Goal: Task Accomplishment & Management: Manage account settings

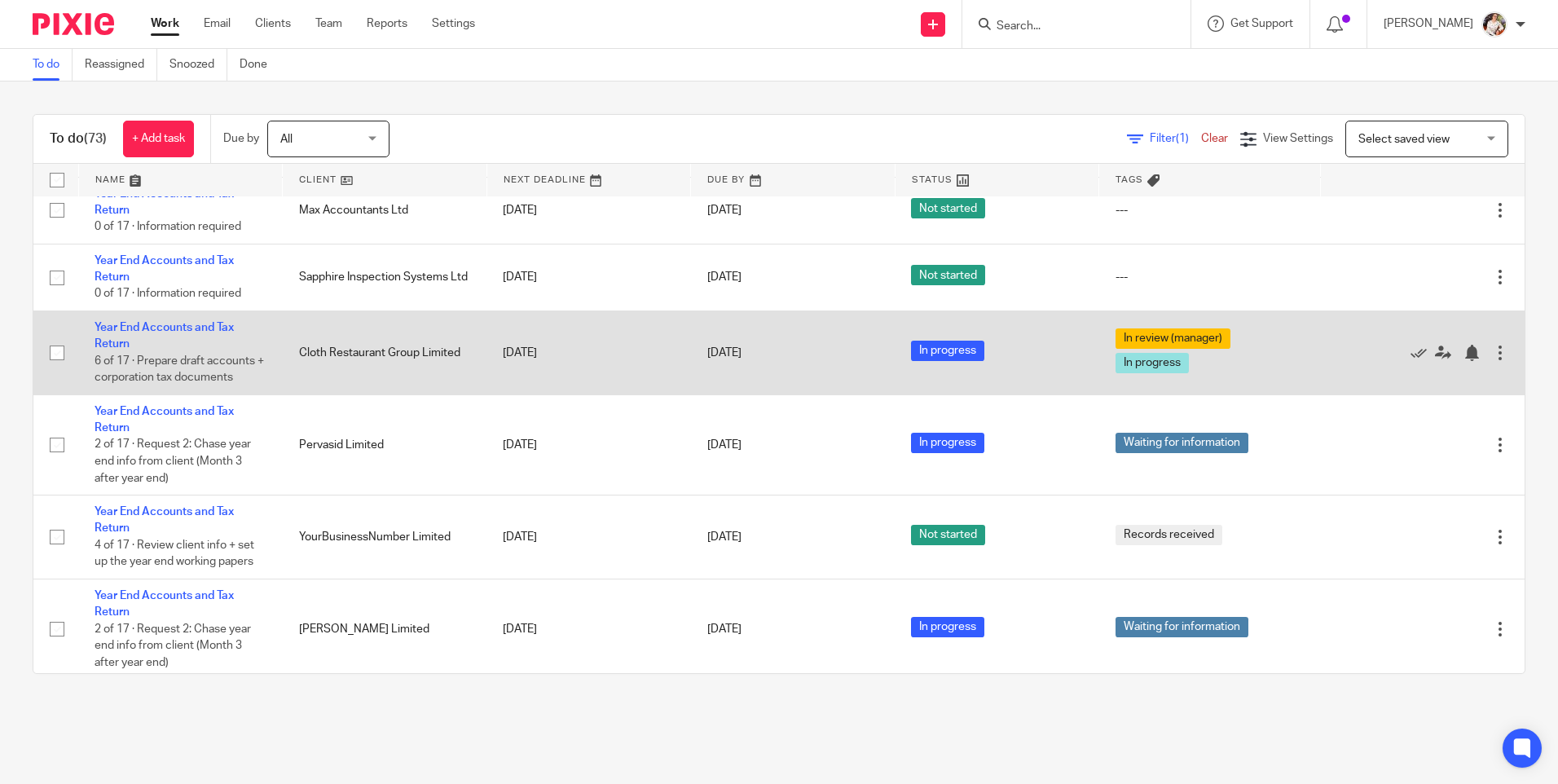
scroll to position [2933, 0]
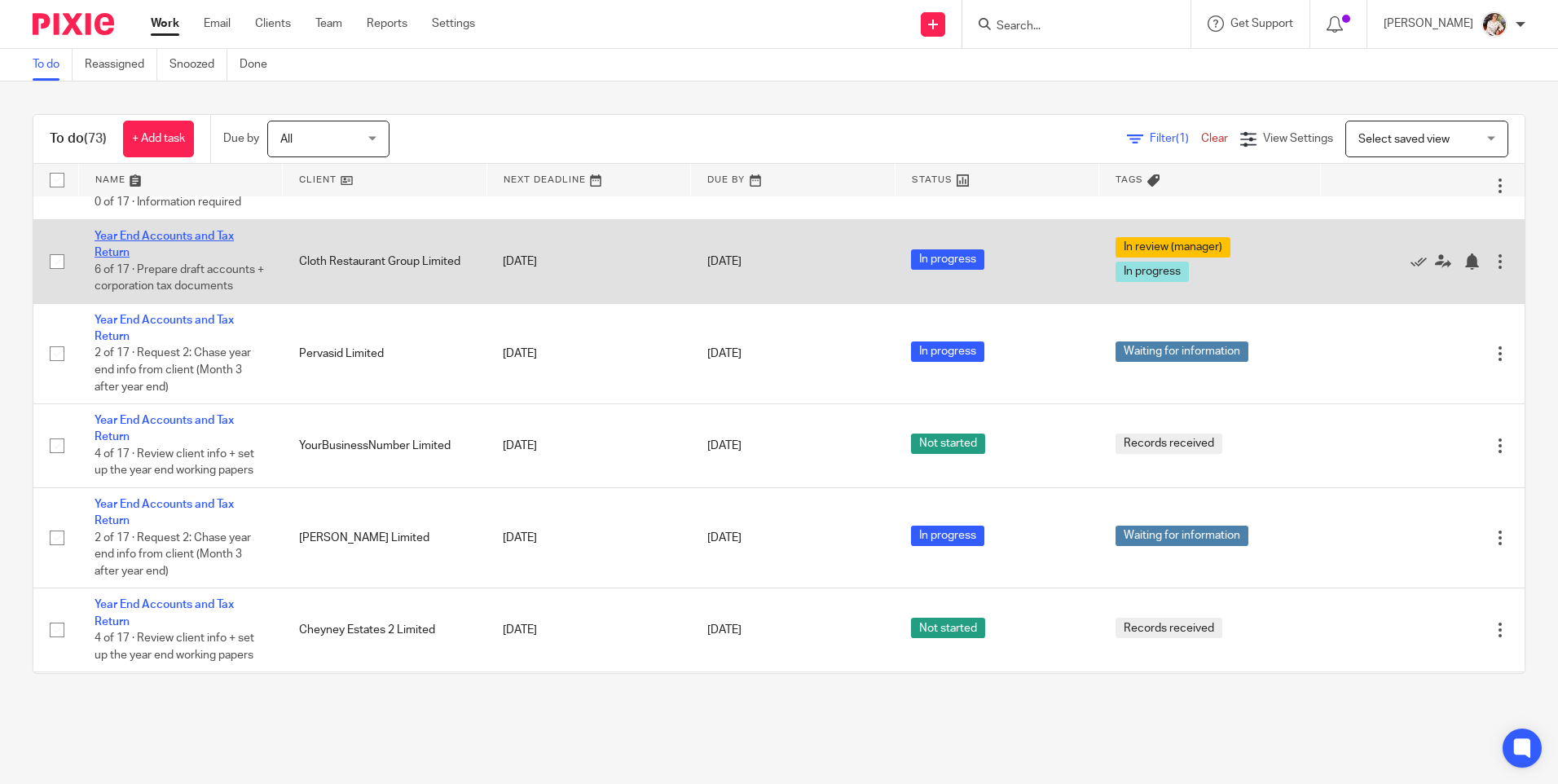
click at [156, 258] on link "Year End Accounts and Tax Return" at bounding box center [163, 244] width 139 height 28
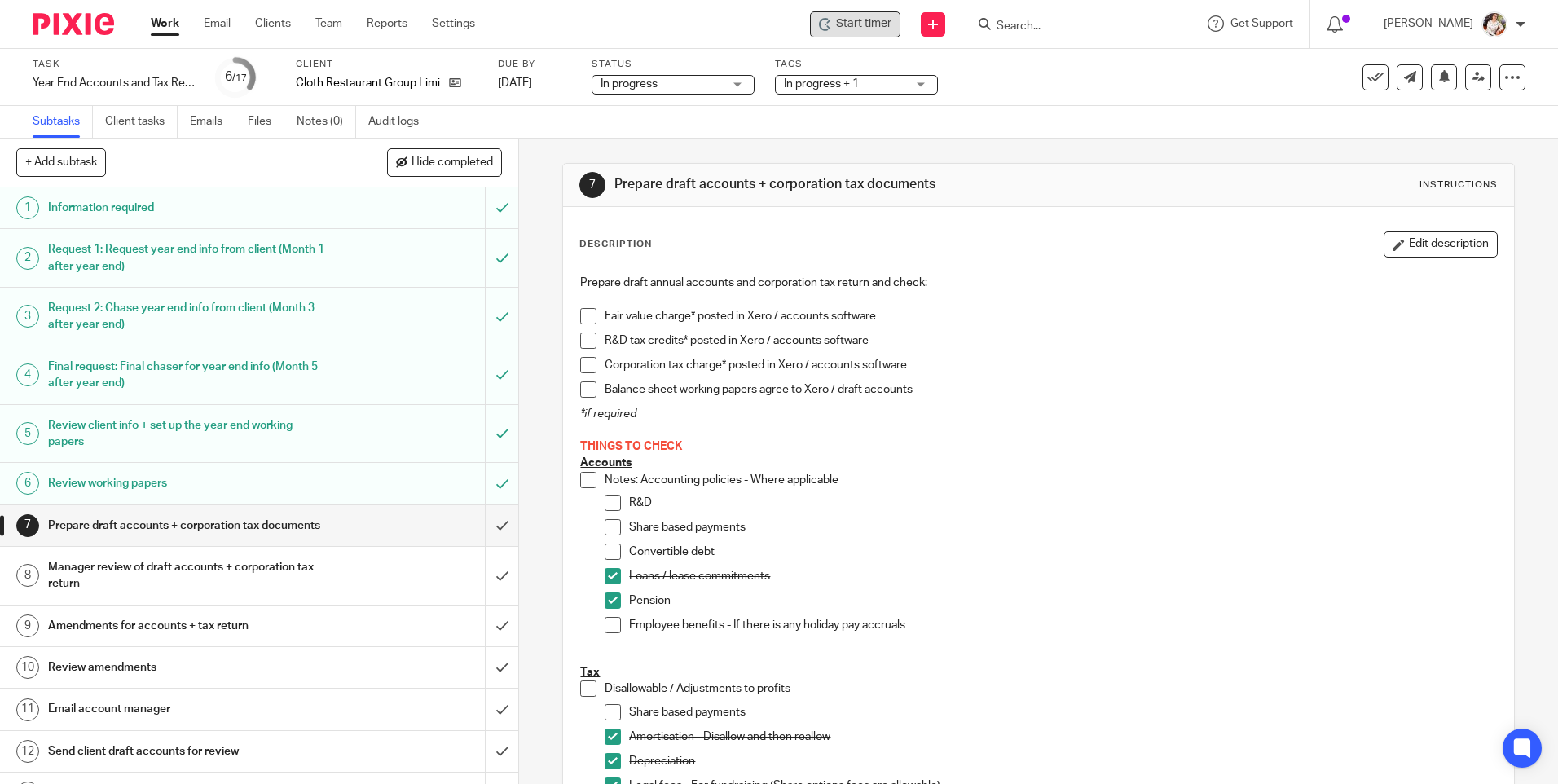
click at [862, 20] on span "Start timer" at bounding box center [864, 24] width 56 height 17
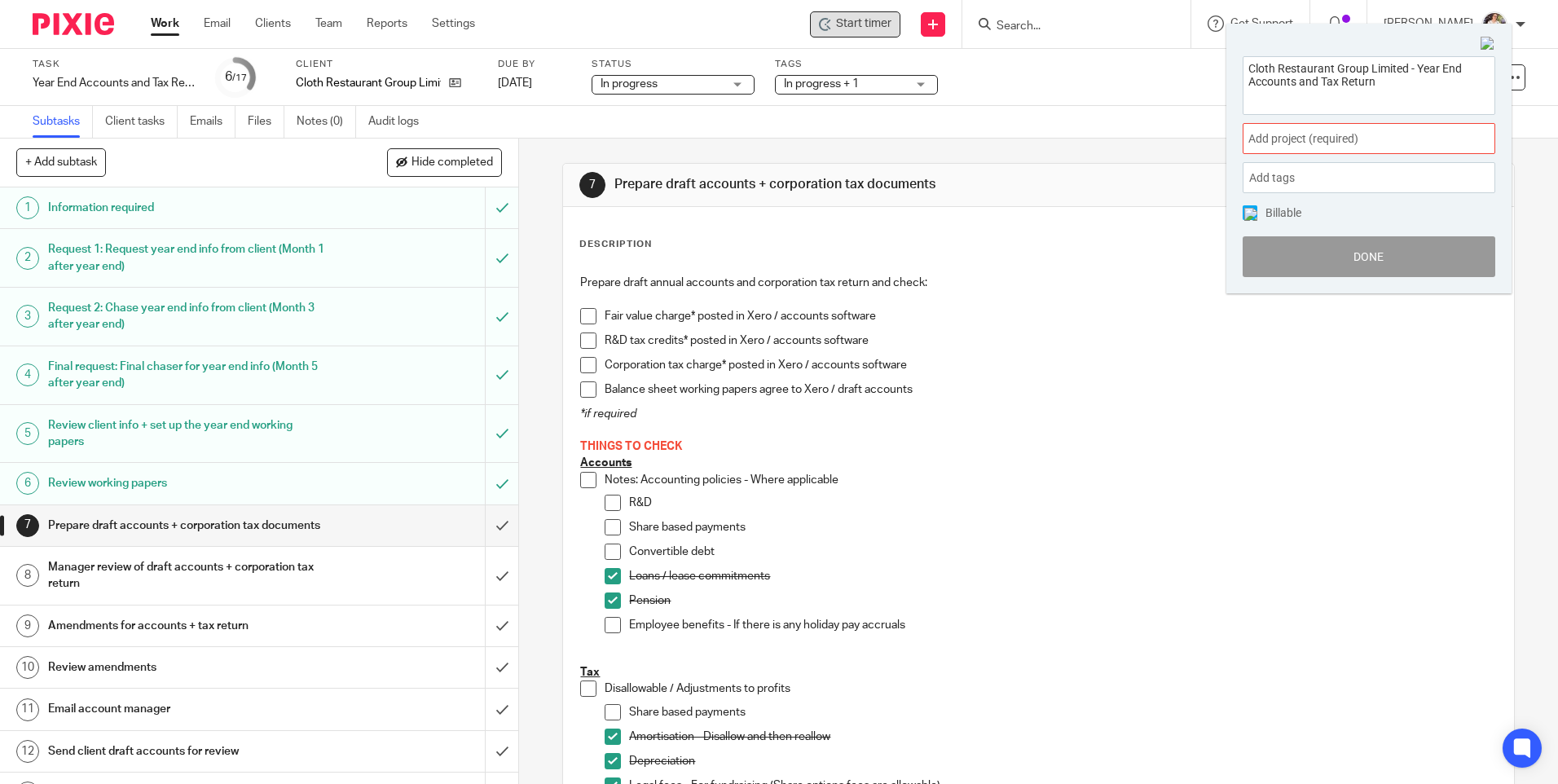
click at [1402, 134] on span "Add project (required) :" at bounding box center [1352, 139] width 205 height 17
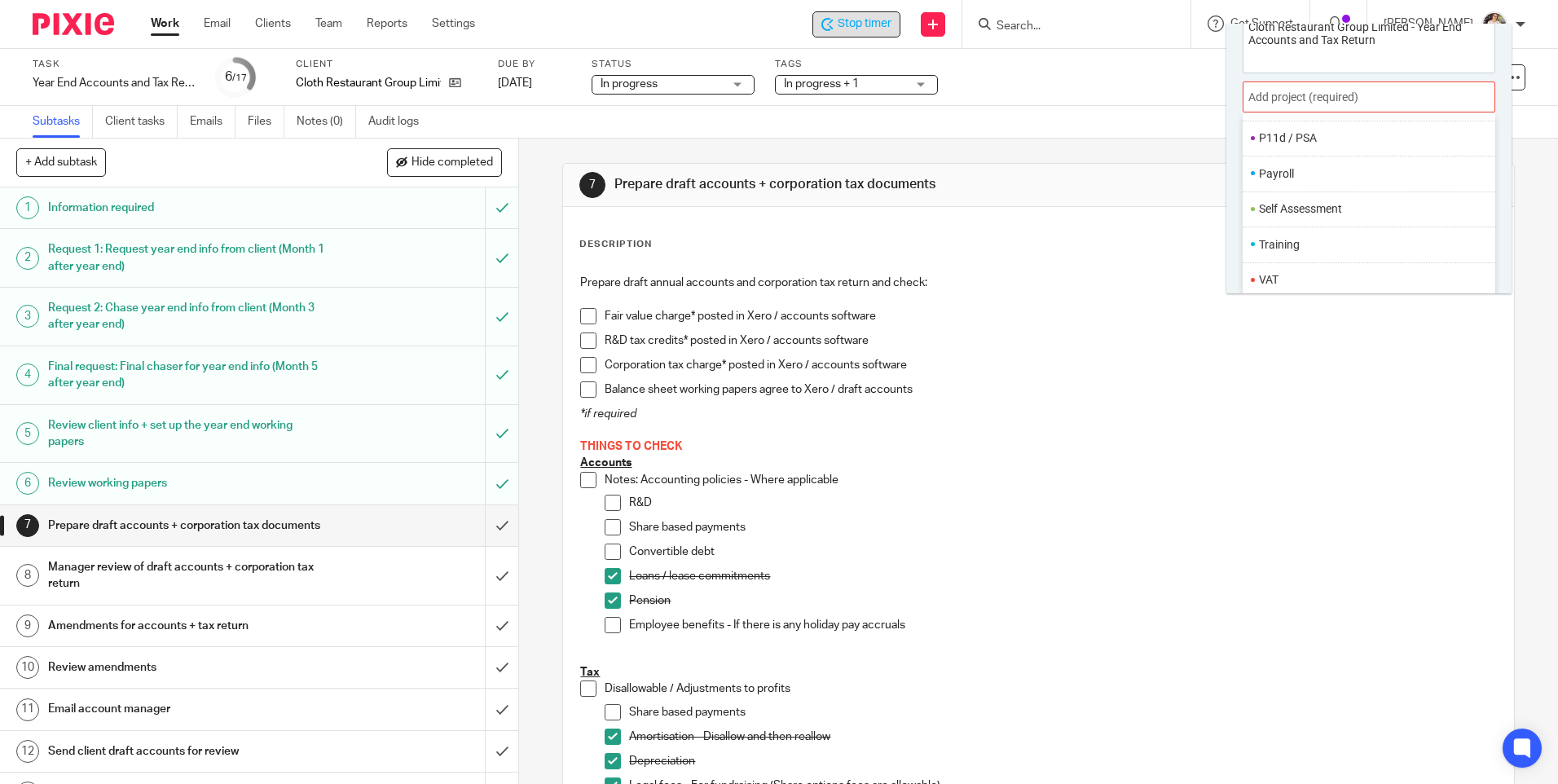
scroll to position [81, 0]
click at [1286, 273] on li "Year End" at bounding box center [1329, 275] width 139 height 17
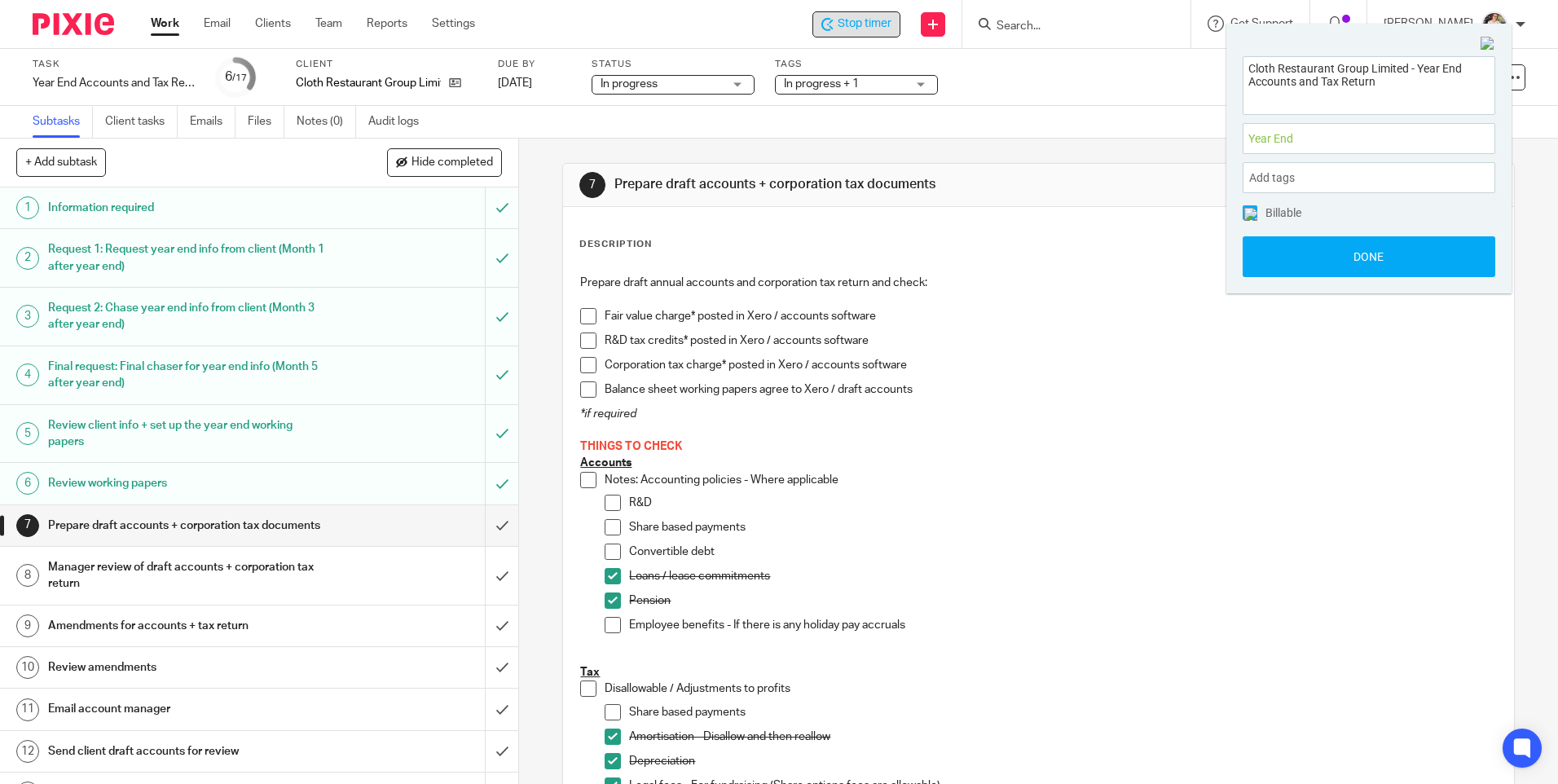
scroll to position [0, 0]
drag, startPoint x: 1330, startPoint y: 263, endPoint x: 594, endPoint y: 674, distance: 843.0
click at [1330, 263] on button "Done" at bounding box center [1369, 256] width 252 height 40
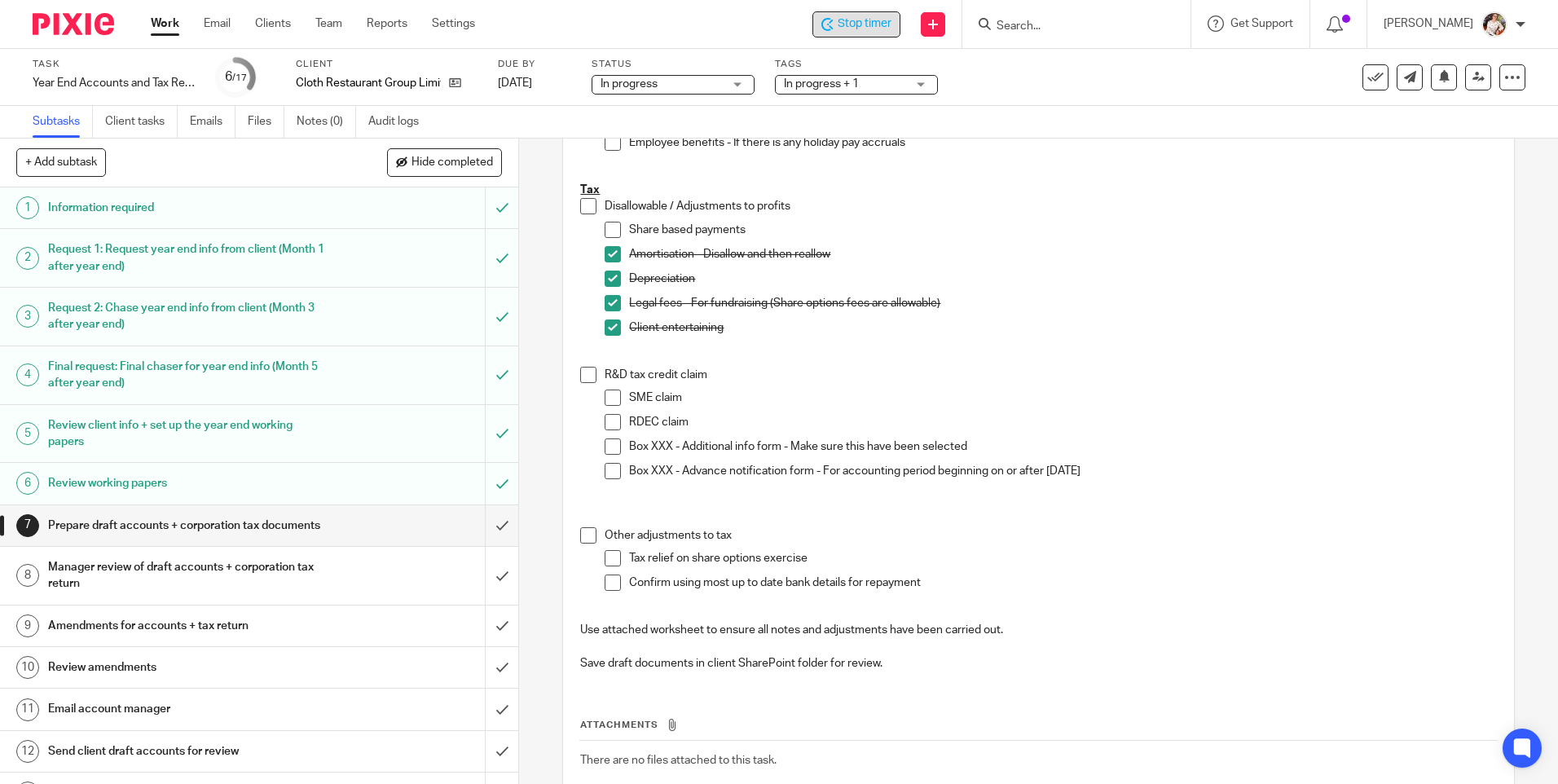
scroll to position [488, 0]
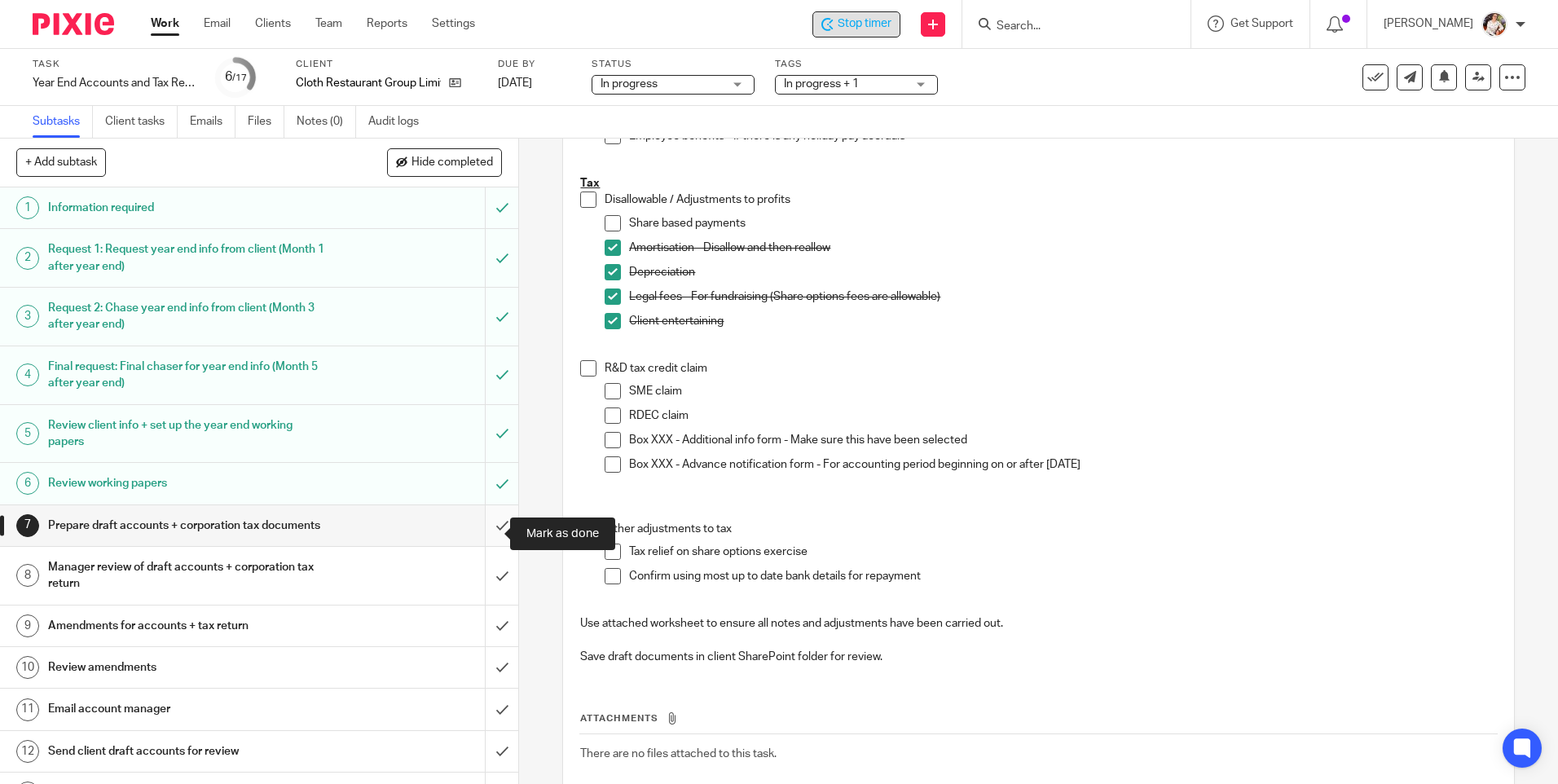
click at [489, 533] on input "submit" at bounding box center [259, 525] width 518 height 40
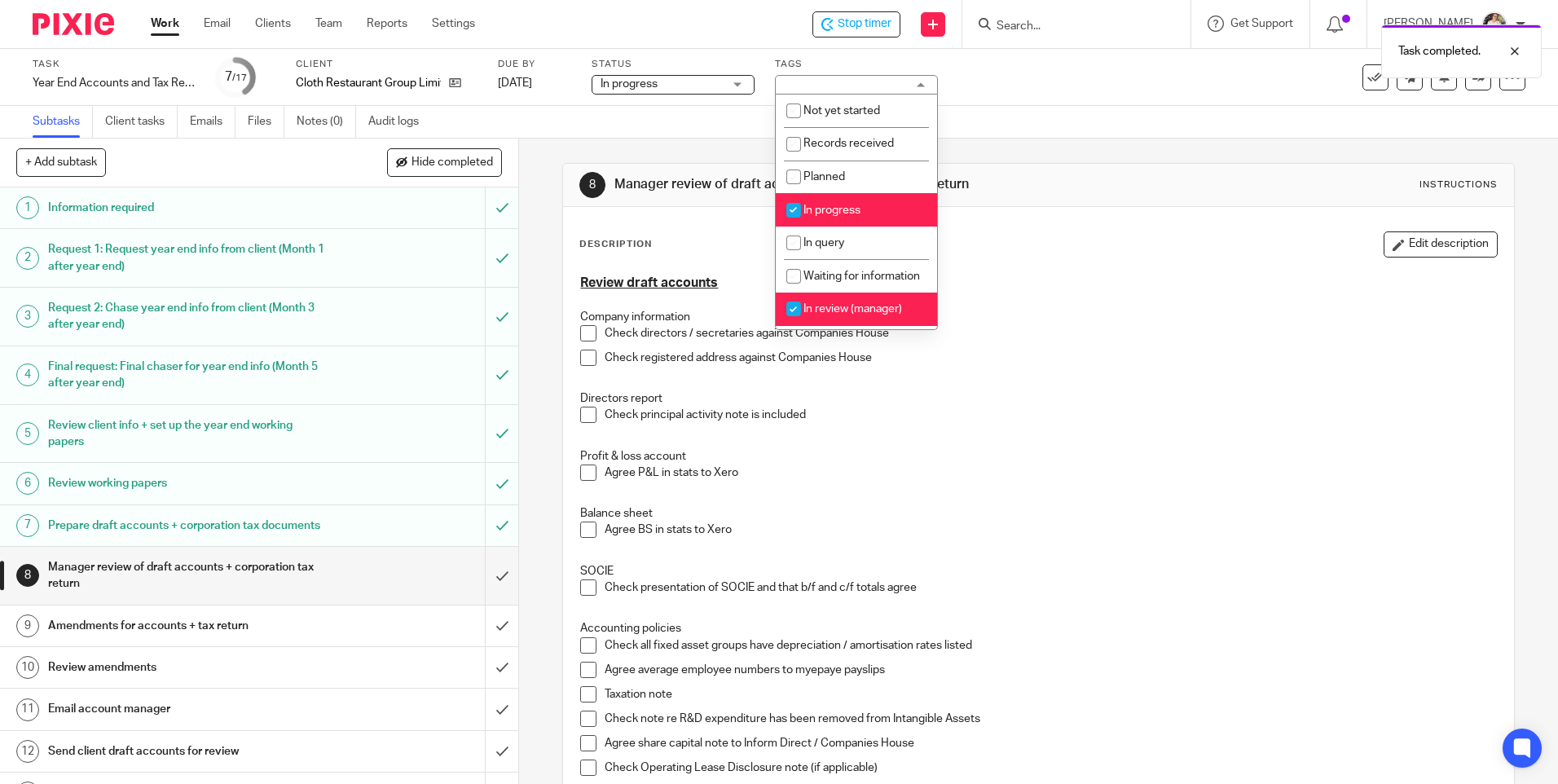
click at [851, 207] on span "In progress" at bounding box center [831, 210] width 57 height 12
checkbox input "false"
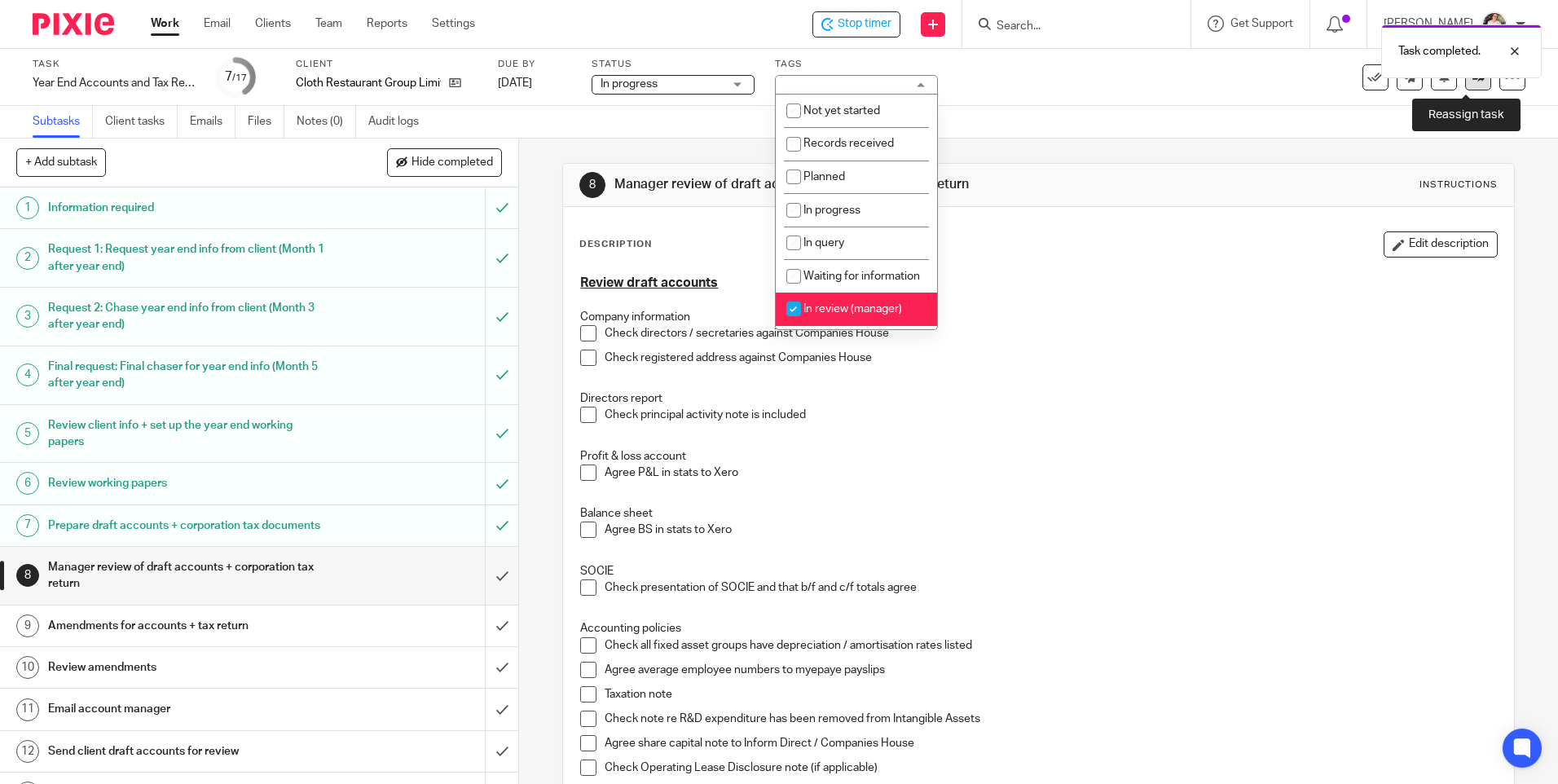
click at [1471, 89] on link at bounding box center [1478, 77] width 26 height 26
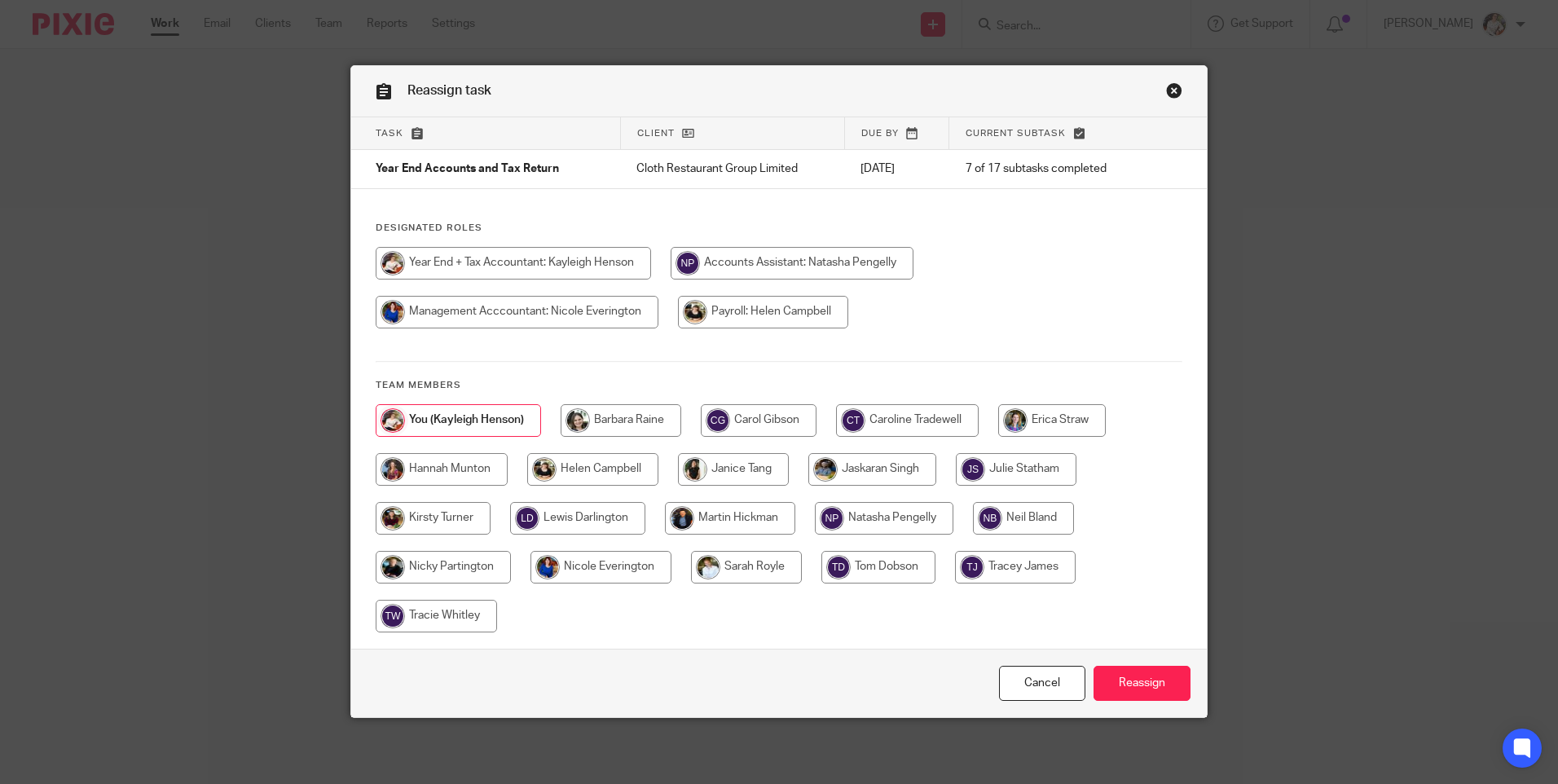
drag, startPoint x: 0, startPoint y: 0, endPoint x: 904, endPoint y: 420, distance: 996.8
click at [904, 421] on input "radio" at bounding box center [907, 420] width 143 height 33
radio input "true"
click at [1120, 708] on div "Cancel Reassign" at bounding box center [779, 682] width 855 height 68
click at [1116, 690] on input "Reassign" at bounding box center [1141, 683] width 97 height 36
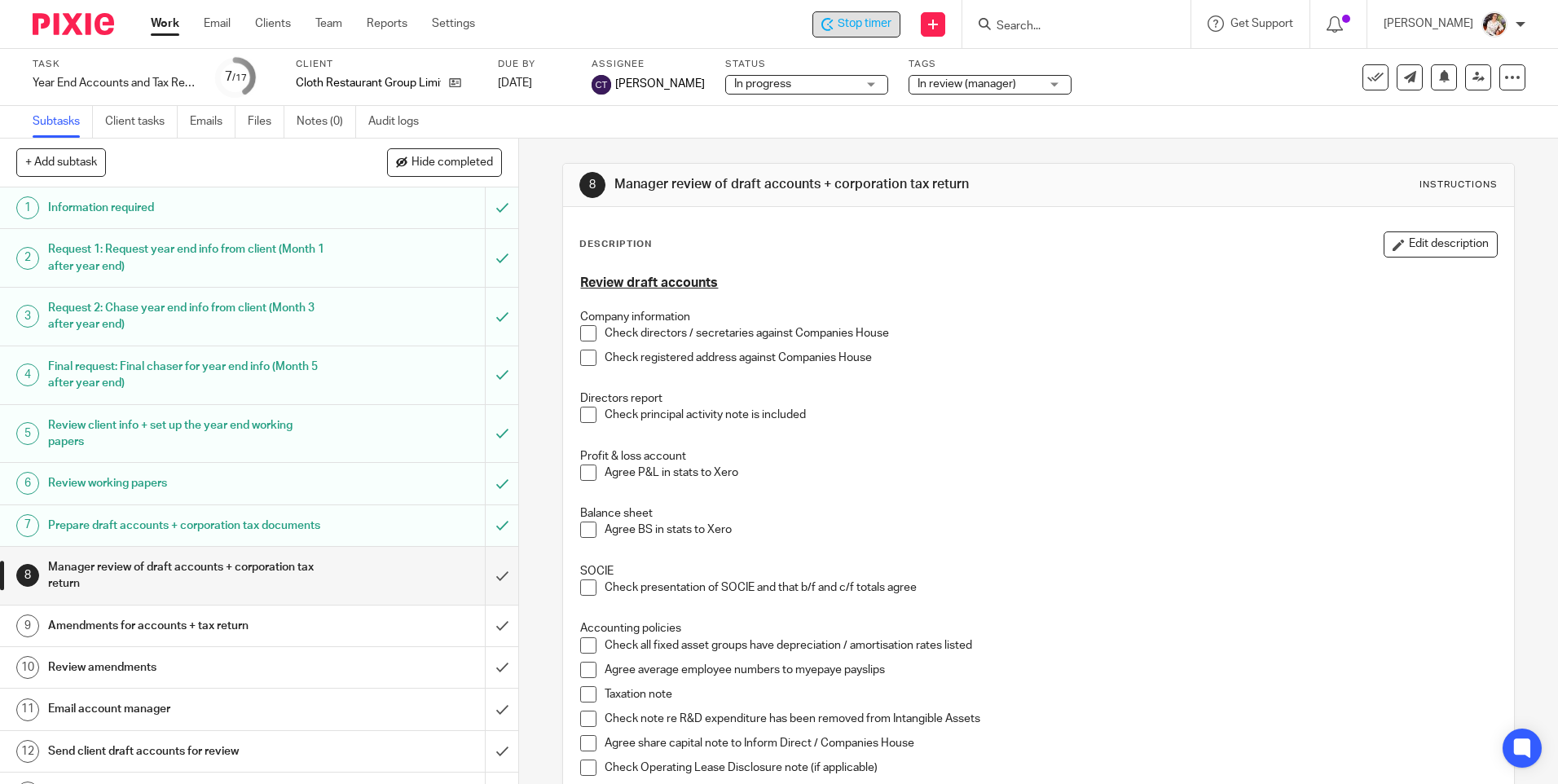
click at [836, 24] on div "Stop timer" at bounding box center [856, 24] width 70 height 17
click at [170, 22] on link "Work" at bounding box center [165, 23] width 29 height 16
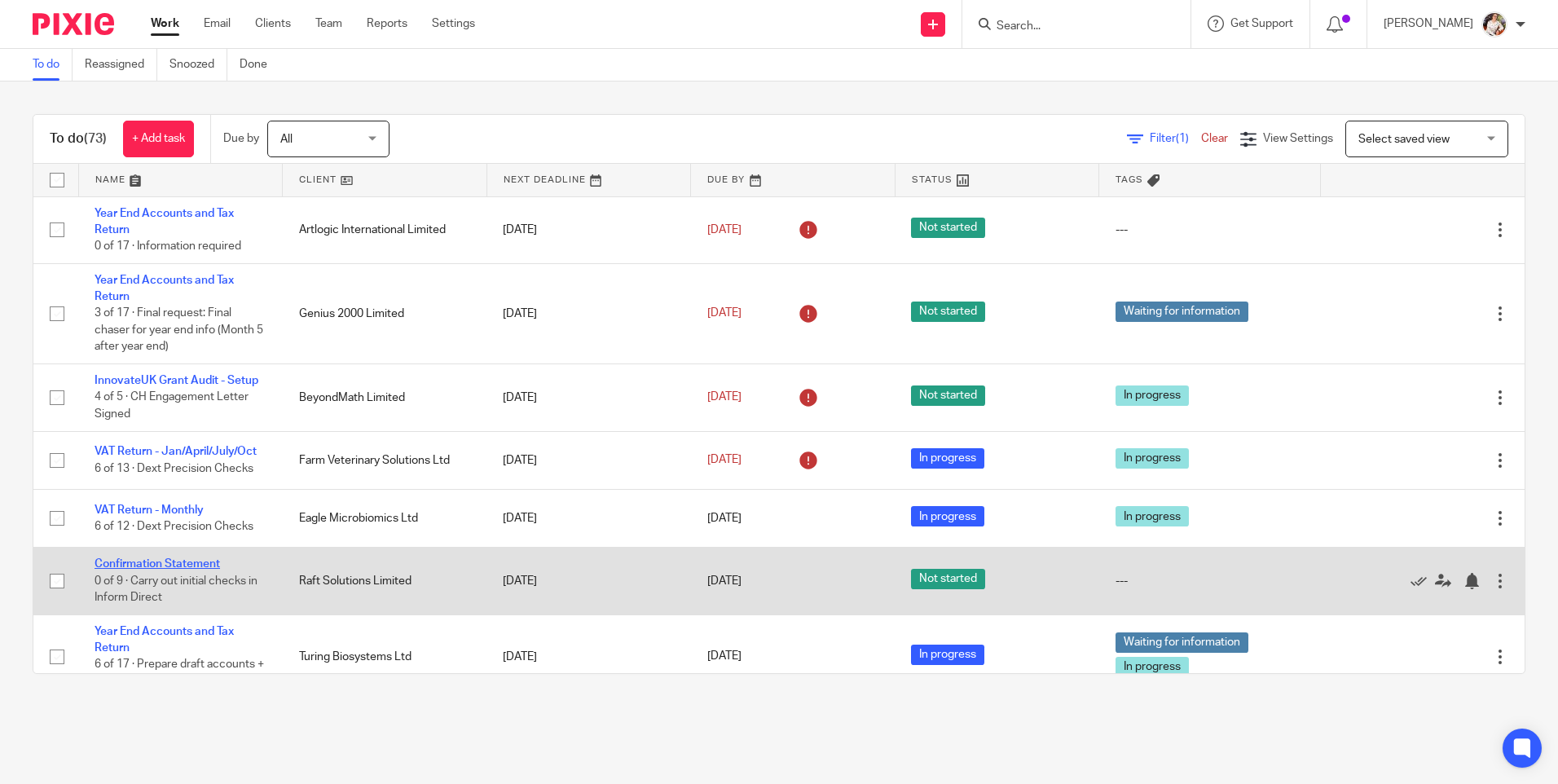
click at [180, 561] on link "Confirmation Statement" at bounding box center [156, 564] width 126 height 12
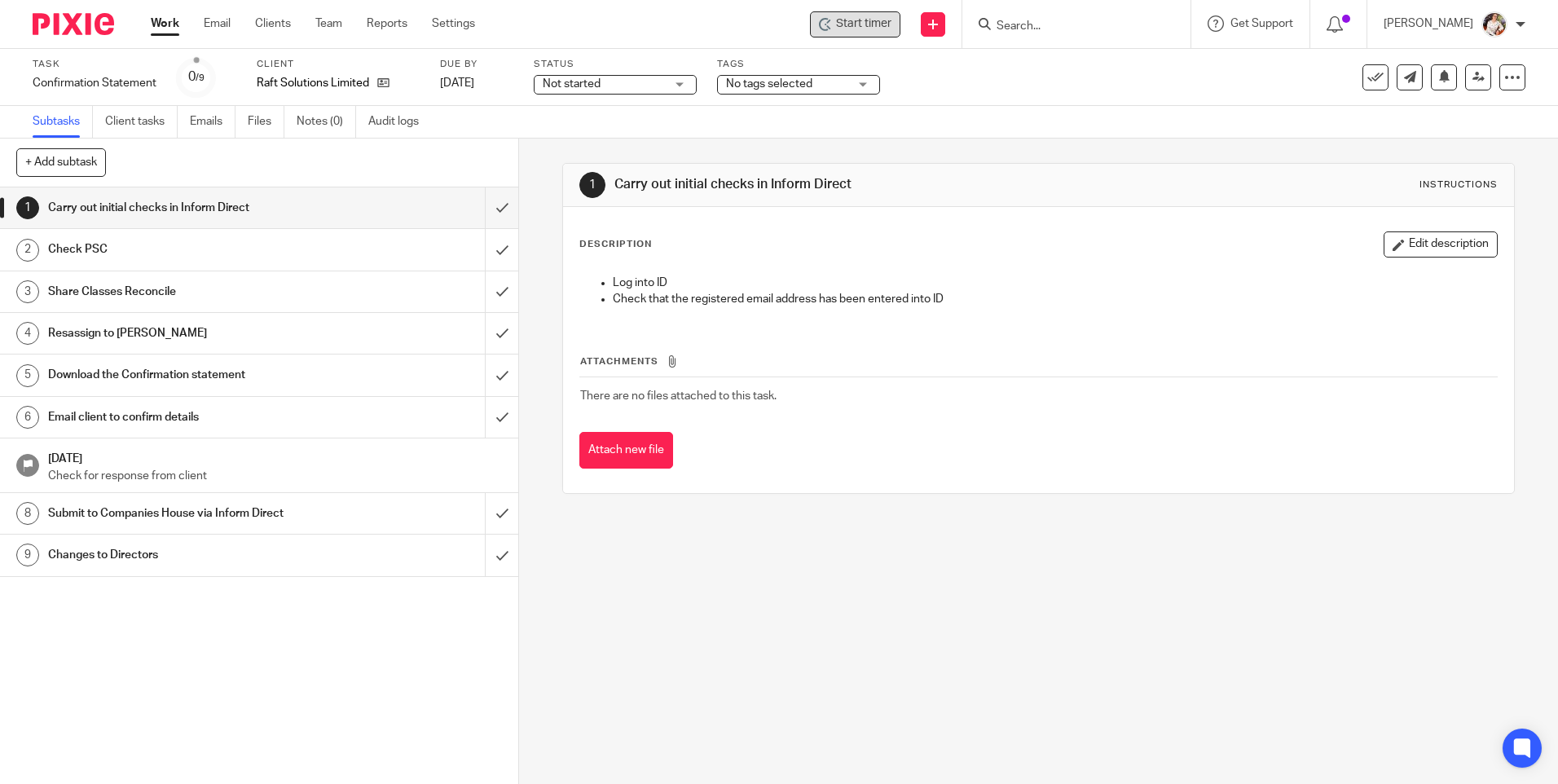
click at [877, 21] on span "Start timer" at bounding box center [864, 24] width 56 height 17
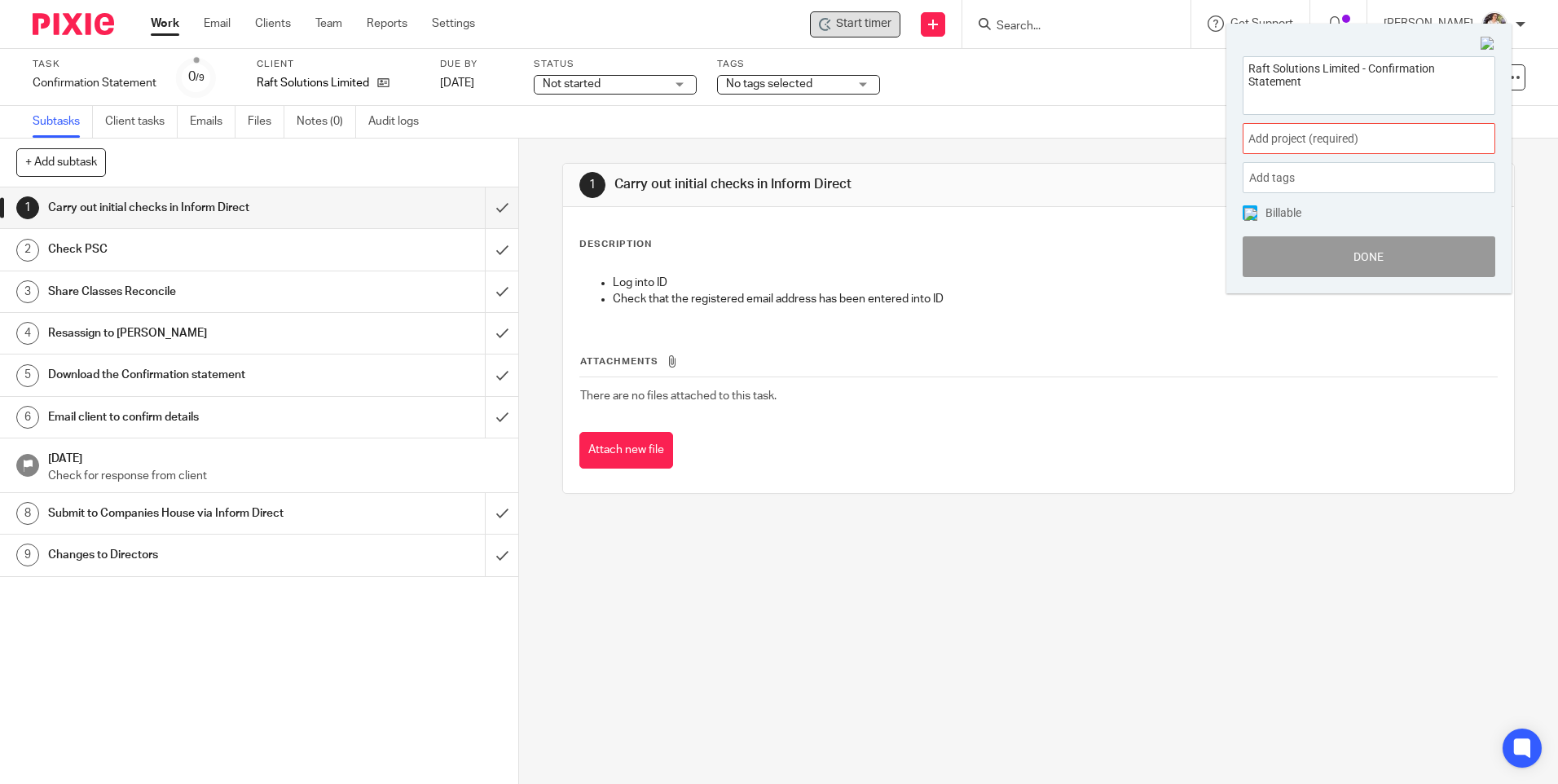
click at [1446, 129] on div "Add project (required) :" at bounding box center [1369, 138] width 252 height 31
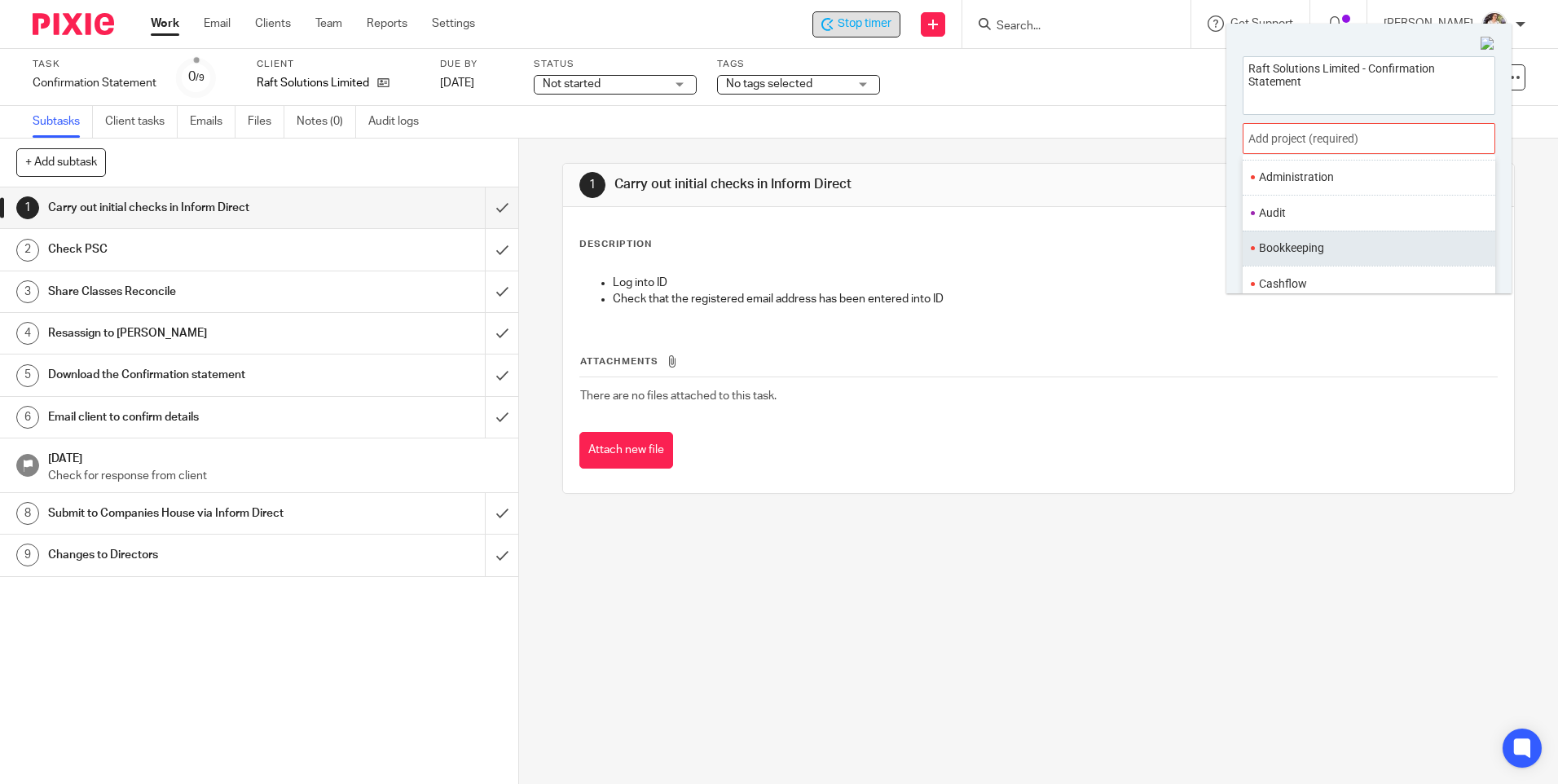
scroll to position [163, 0]
click at [1309, 233] on li "Confirmation Statements" at bounding box center [1366, 238] width 213 height 17
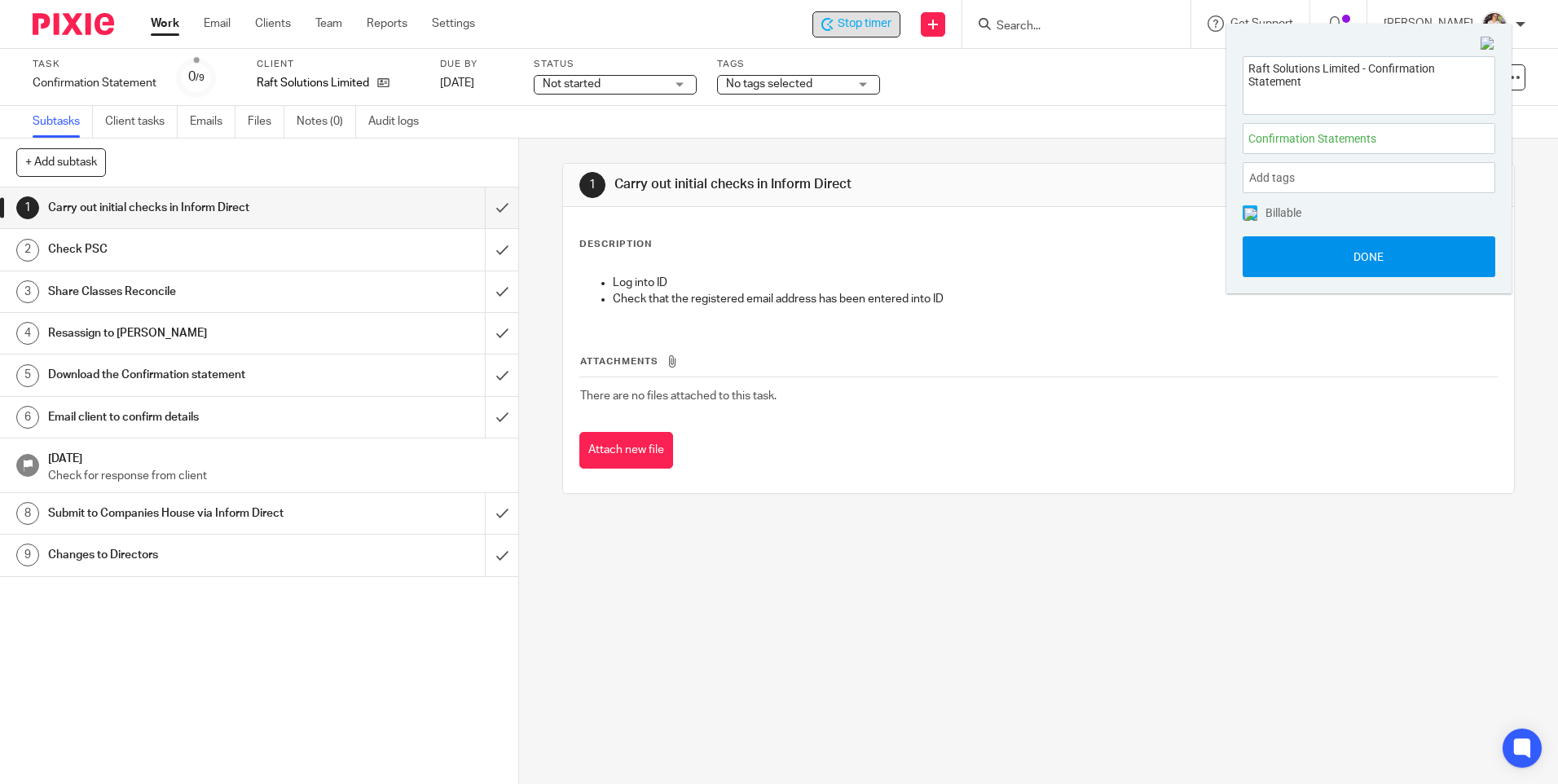
click at [1301, 267] on button "Done" at bounding box center [1369, 256] width 252 height 40
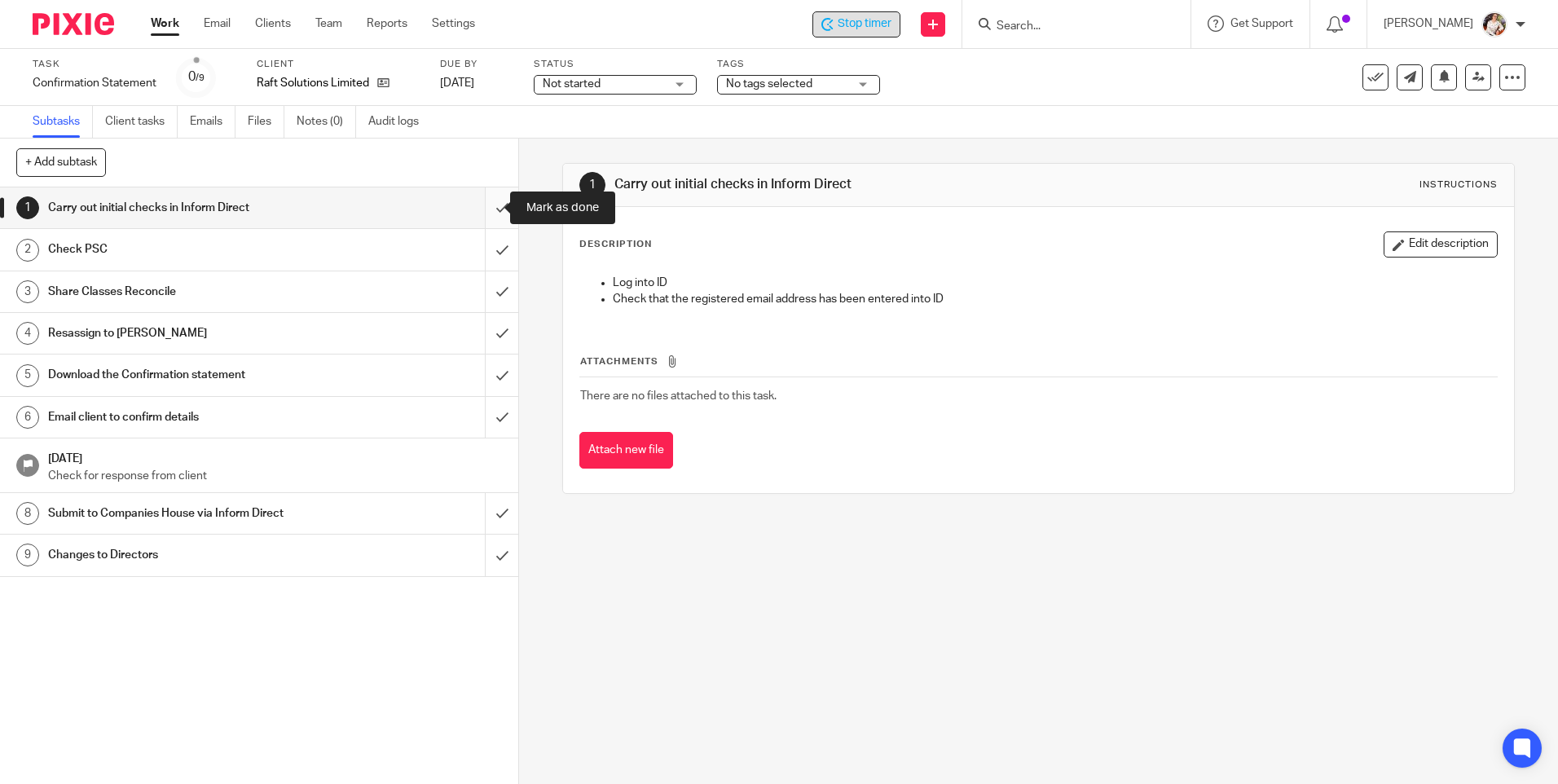
click at [484, 205] on input "submit" at bounding box center [259, 207] width 518 height 40
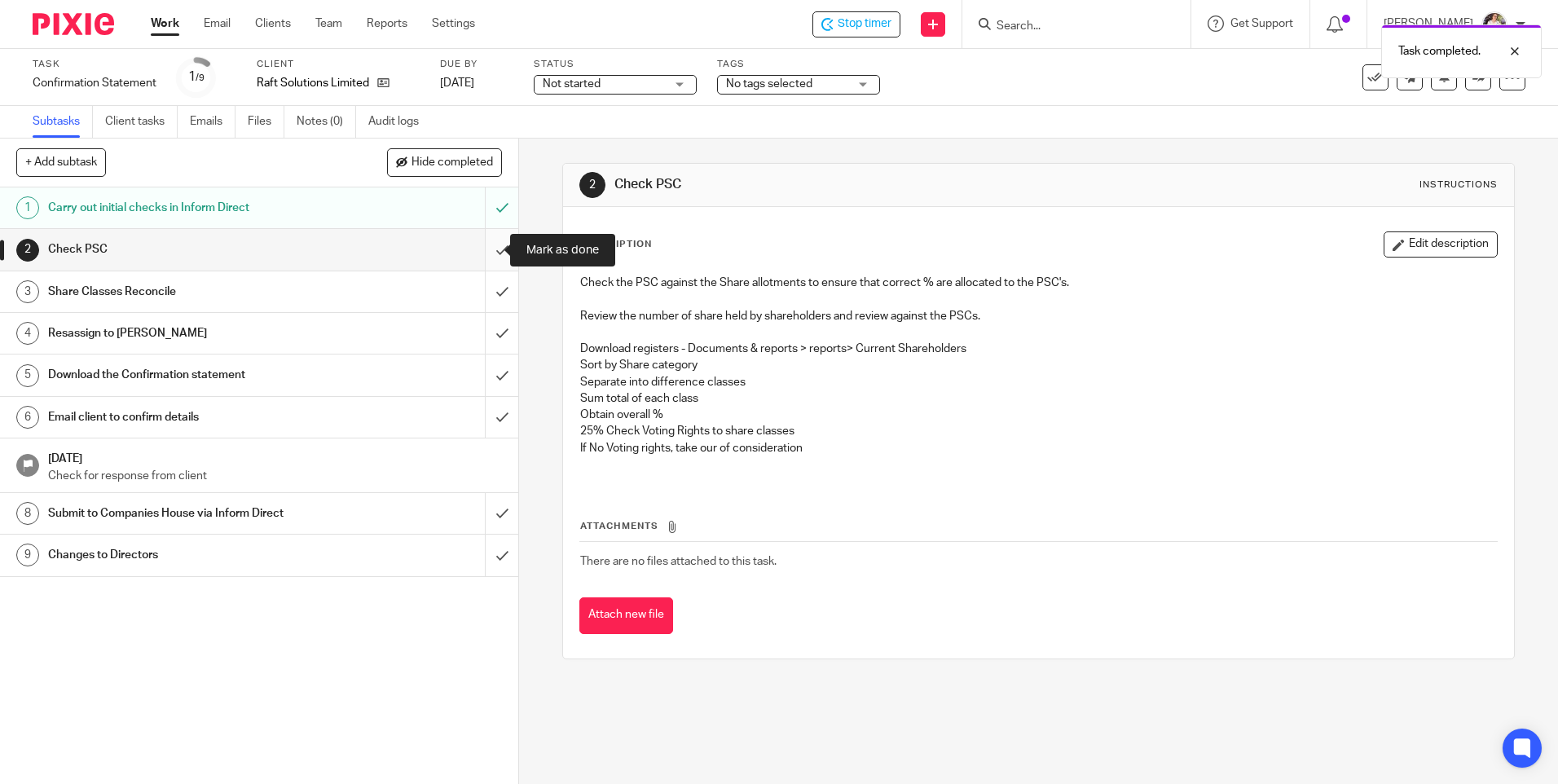
click at [484, 257] on input "submit" at bounding box center [259, 249] width 518 height 40
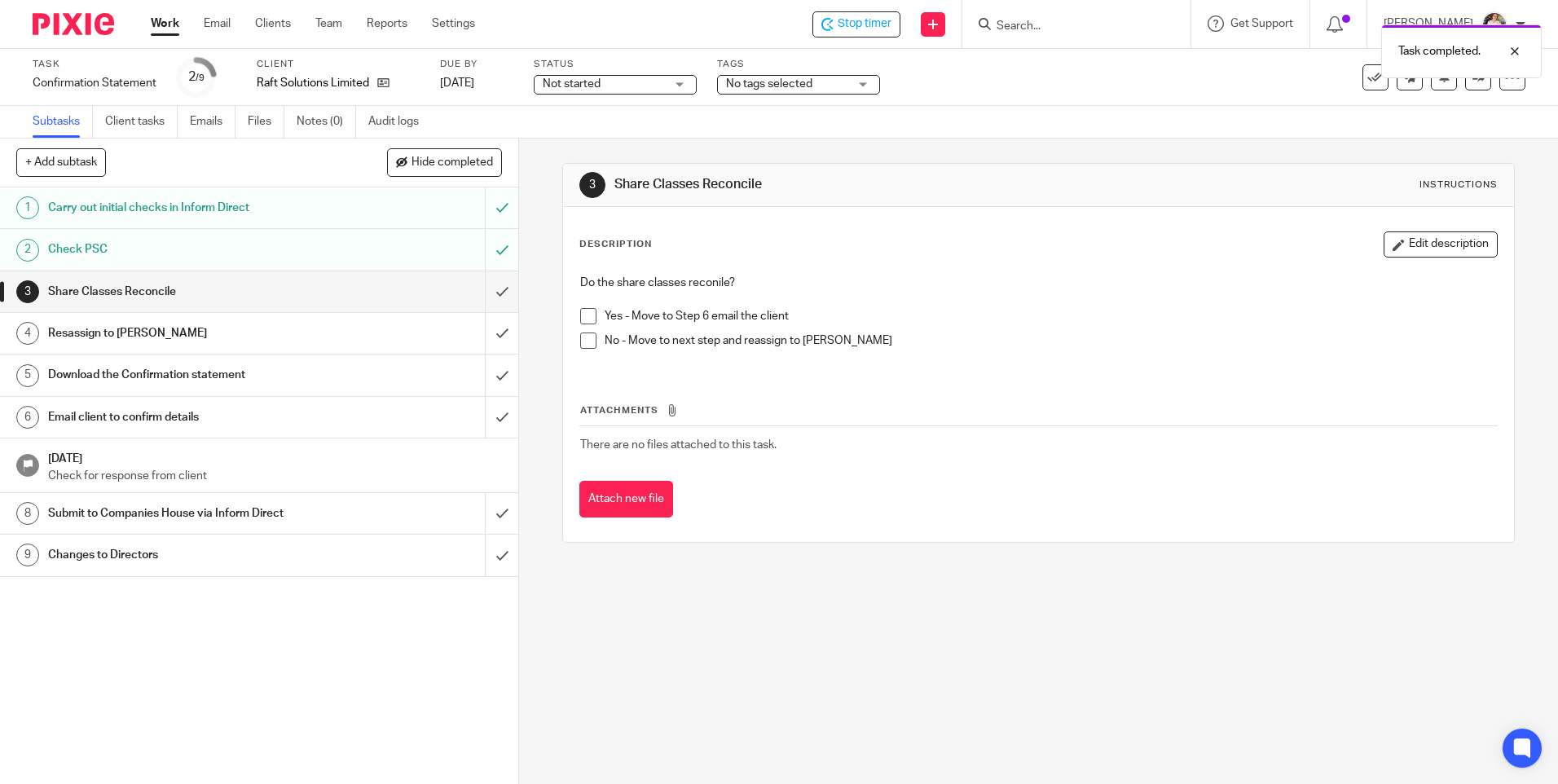
click at [585, 316] on span at bounding box center [587, 316] width 16 height 16
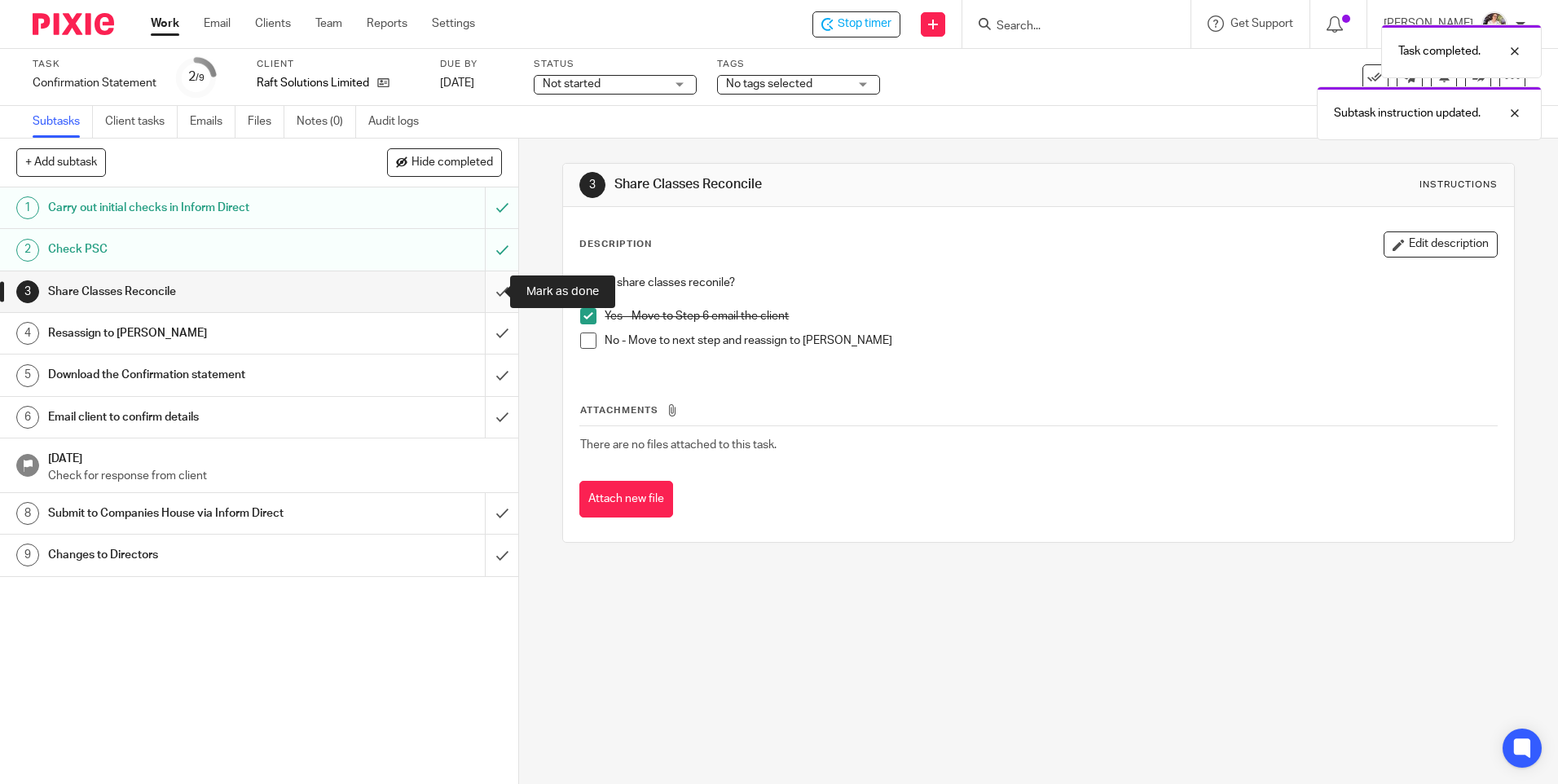
click at [486, 294] on input "submit" at bounding box center [259, 292] width 518 height 40
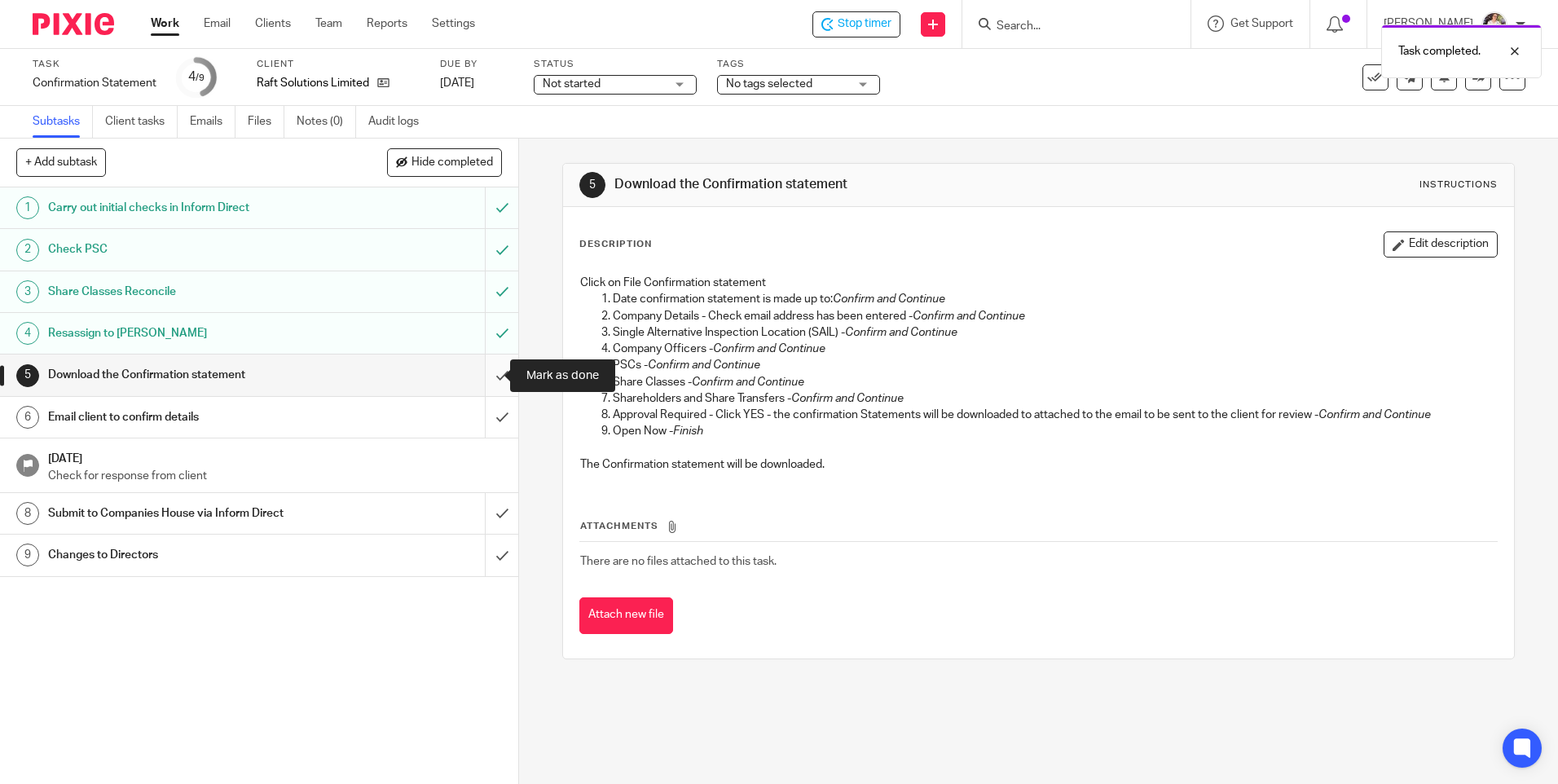
click at [490, 371] on input "submit" at bounding box center [259, 374] width 518 height 40
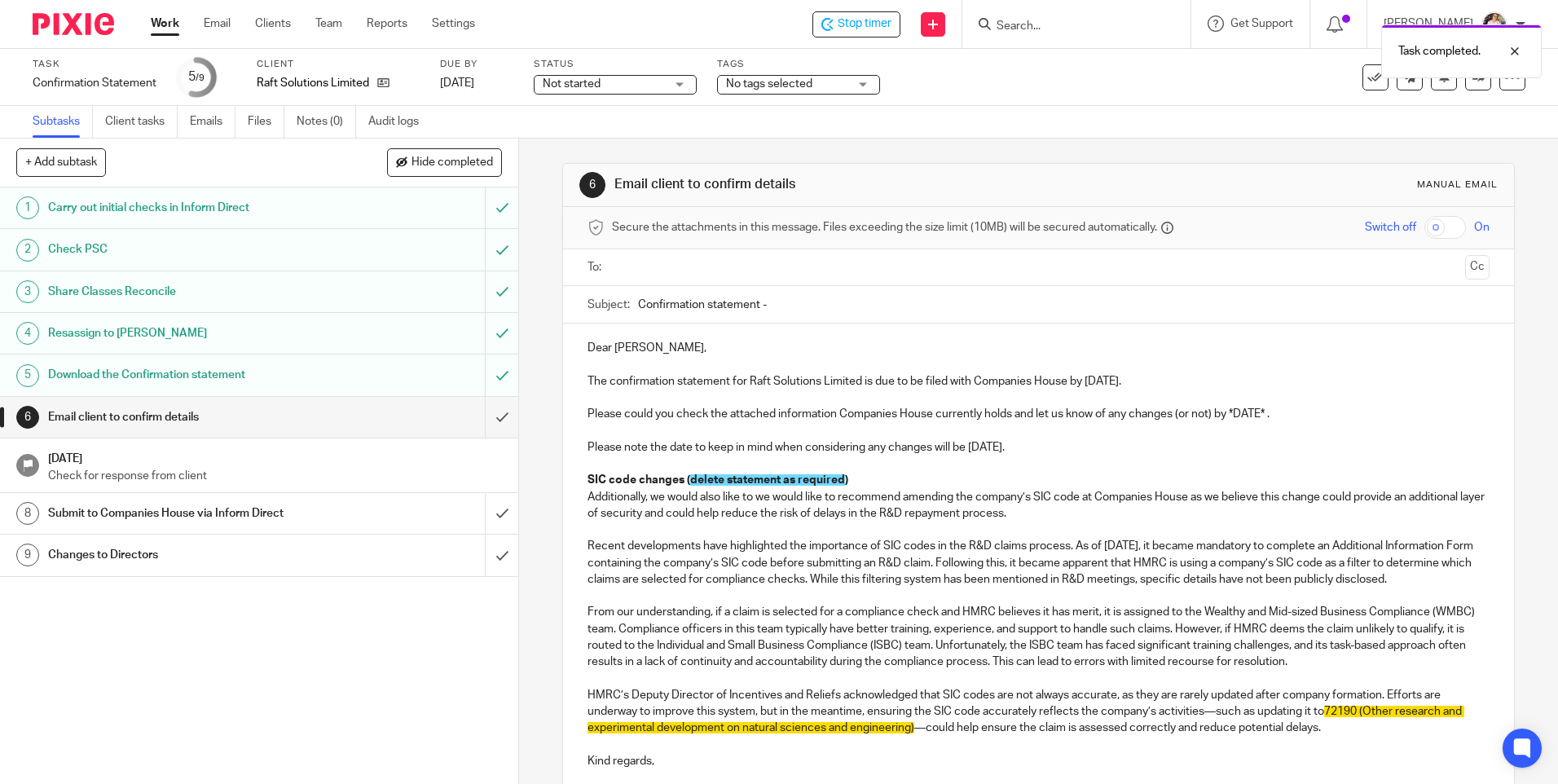
click at [790, 309] on input "Confirmation statement -" at bounding box center [1064, 304] width 851 height 36
type input "Confirmation statement - Raft Solutions Ltd"
drag, startPoint x: 1102, startPoint y: 376, endPoint x: 1093, endPoint y: 392, distance: 18.4
click at [1098, 387] on p "The confirmation statement for Raft Solutions Limited is due to be filed with C…" at bounding box center [1038, 381] width 901 height 16
click at [1145, 446] on p "Please note the date to keep in mind when considering any changes will be 16 Au…" at bounding box center [1038, 447] width 901 height 16
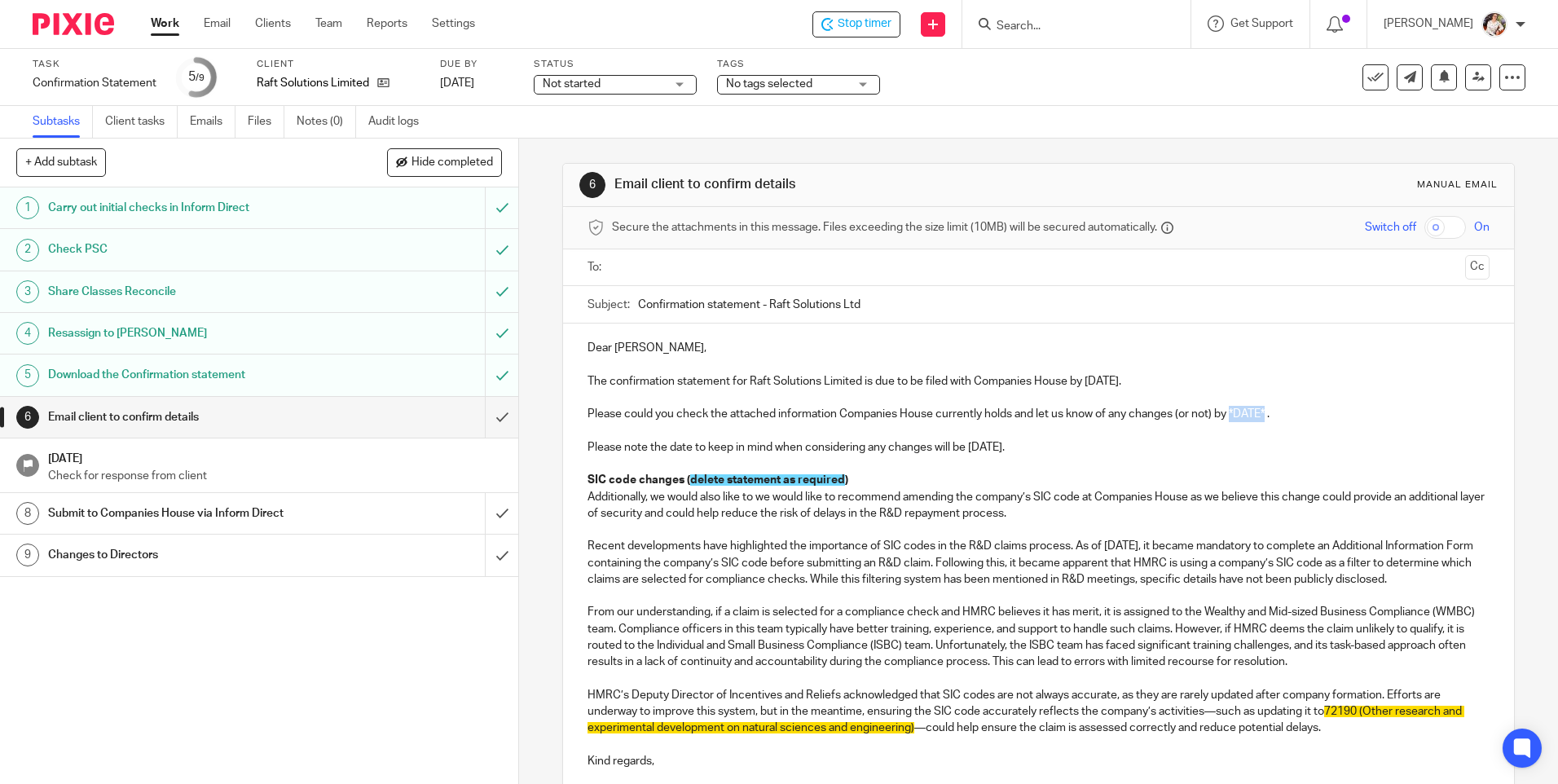
drag, startPoint x: 1263, startPoint y: 415, endPoint x: 1229, endPoint y: 413, distance: 34.1
click at [1229, 413] on p "Please could you check the attached information Companies House currently holds…" at bounding box center [1038, 414] width 901 height 16
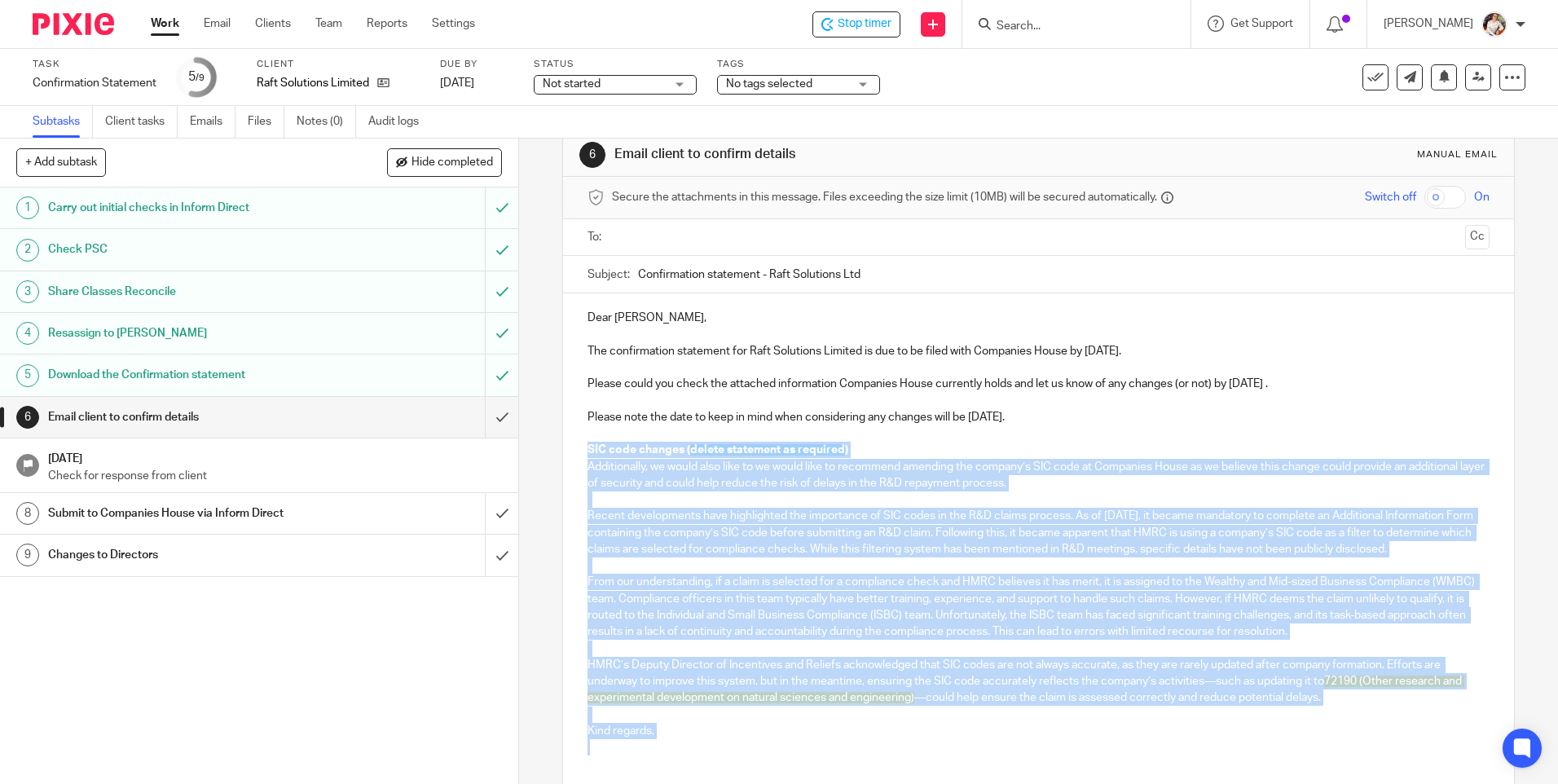
scroll to position [165, 0]
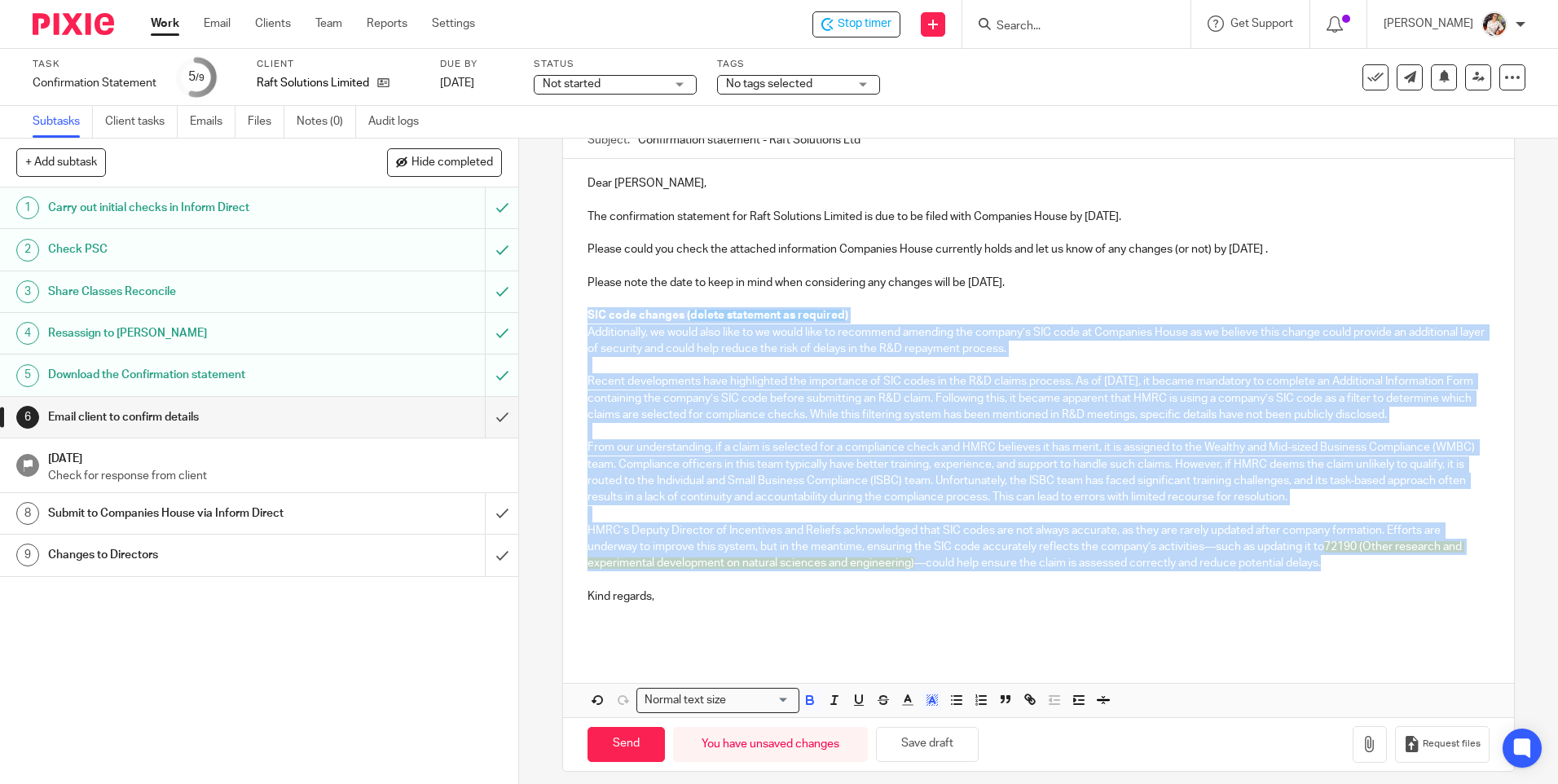
drag, startPoint x: 581, startPoint y: 475, endPoint x: 1351, endPoint y: 582, distance: 777.4
click at [1351, 582] on div "Dear Harriet, The confirmation statement for Raft Solutions Limited is due to b…" at bounding box center [1039, 404] width 950 height 490
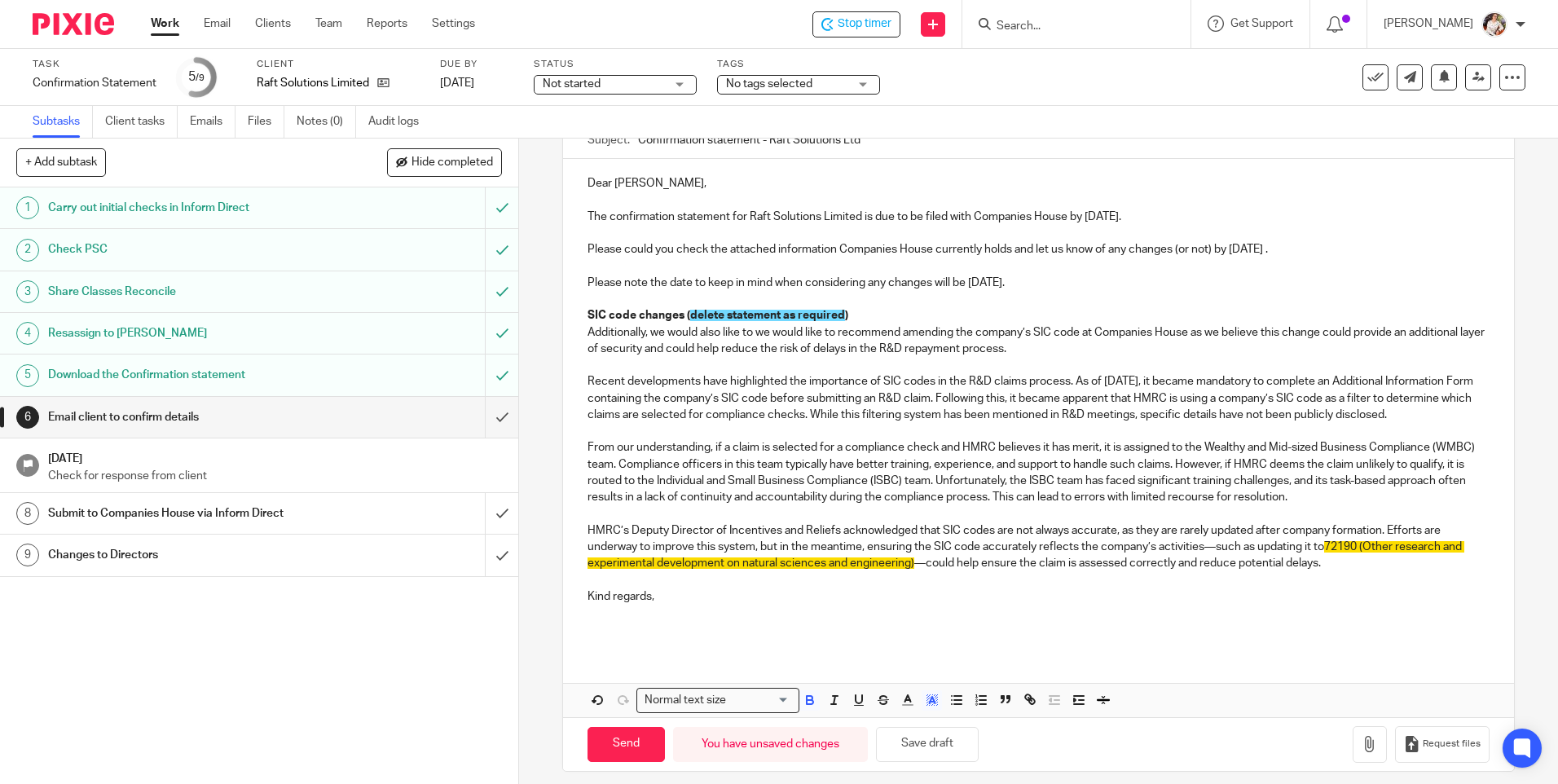
scroll to position [36, 0]
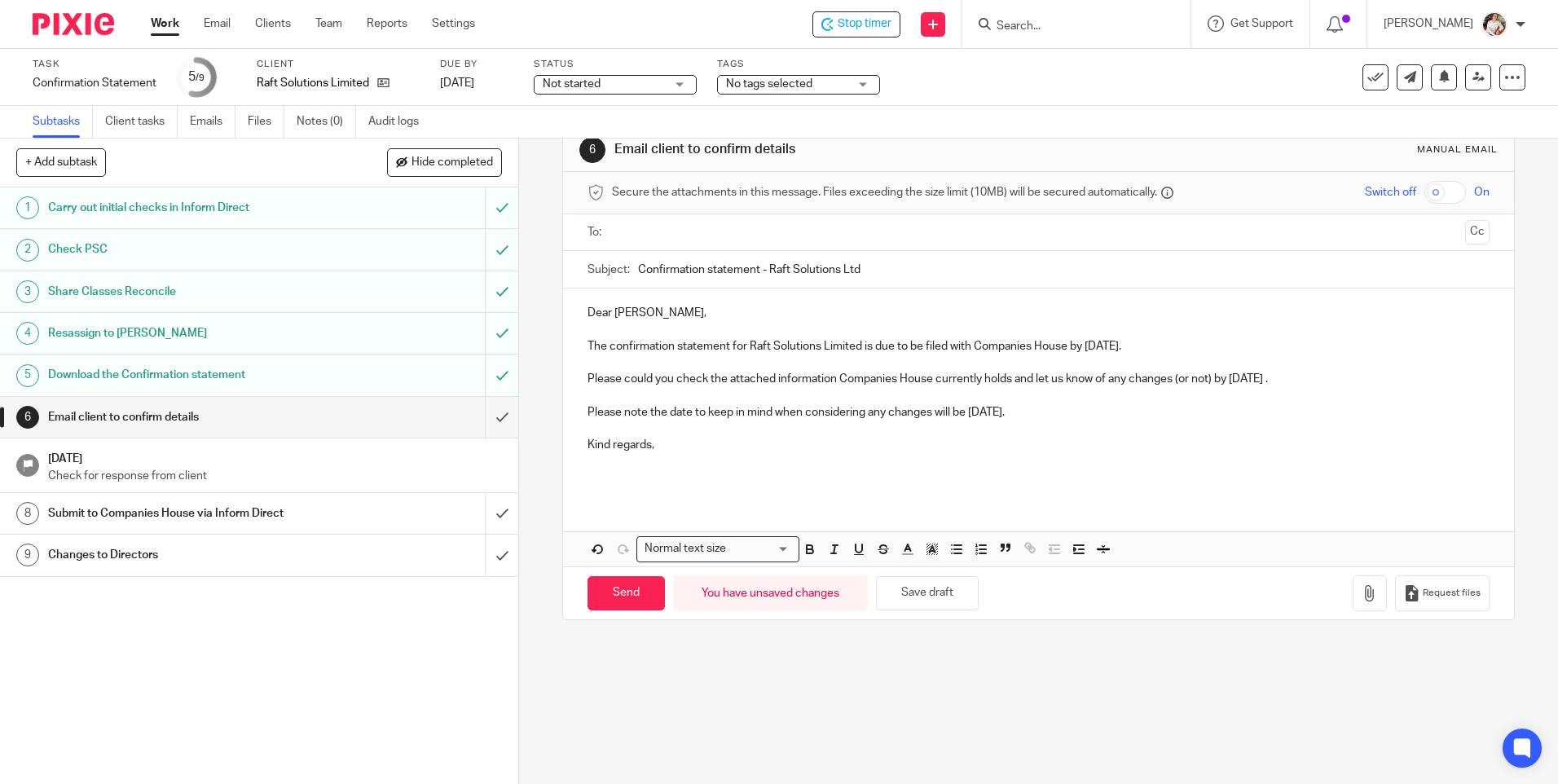
click at [628, 236] on input "text" at bounding box center [1038, 233] width 840 height 19
click at [608, 489] on p at bounding box center [1038, 473] width 901 height 34
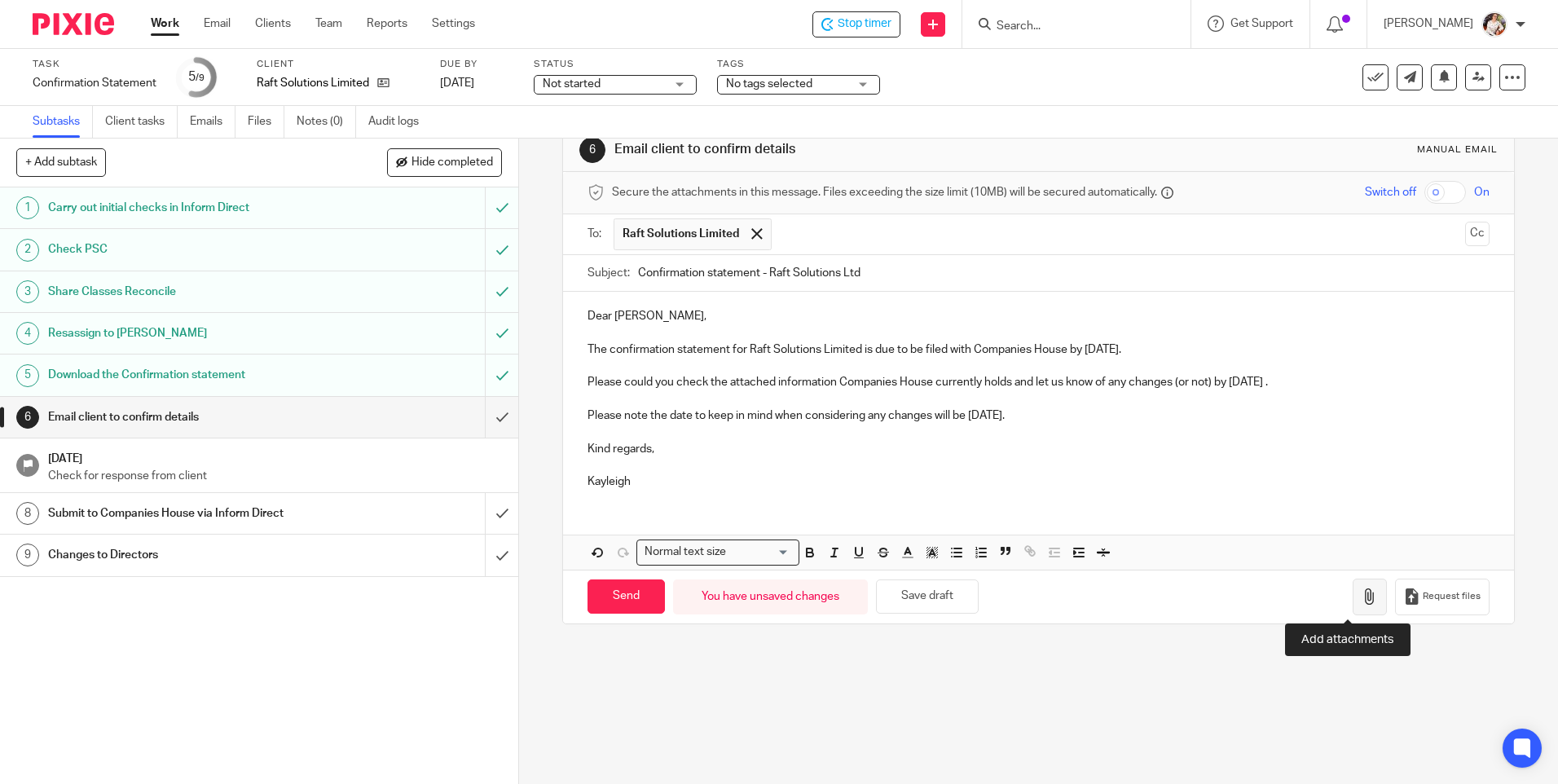
click at [1353, 586] on button "button" at bounding box center [1370, 597] width 35 height 36
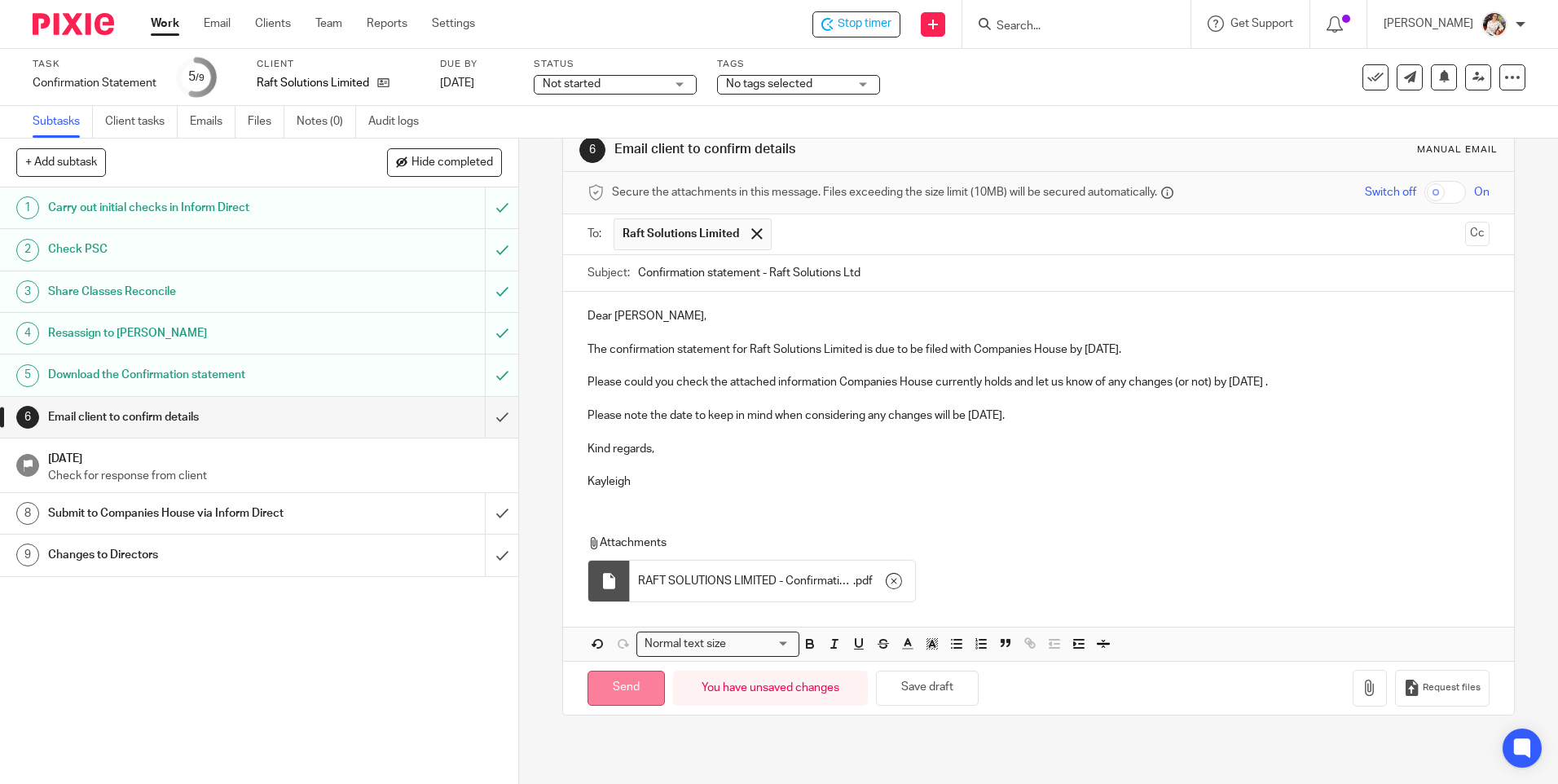
click at [627, 689] on input "Send" at bounding box center [626, 688] width 78 height 36
click at [814, 83] on span "No tags selected" at bounding box center [786, 84] width 122 height 17
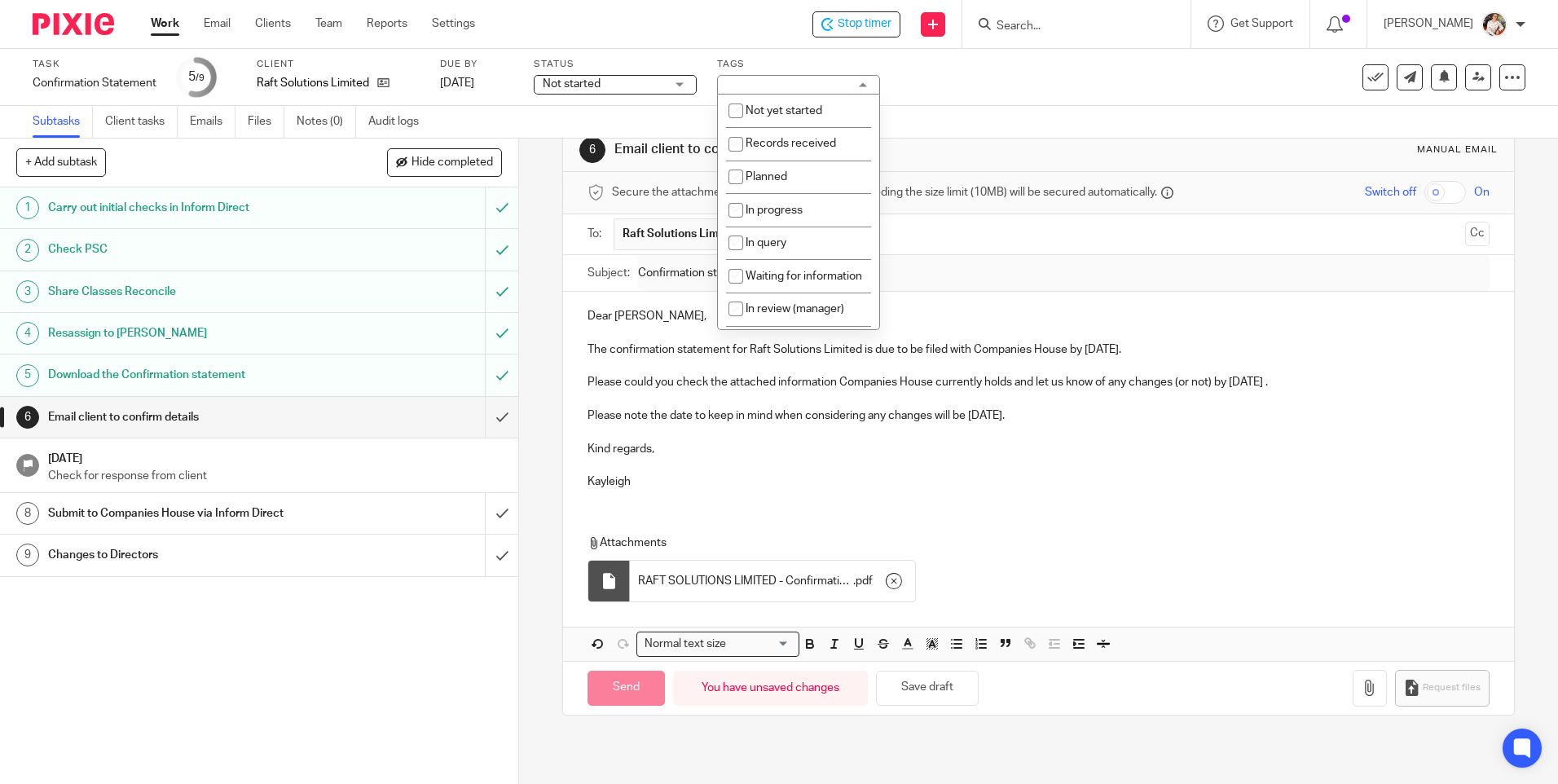
type input "Sent"
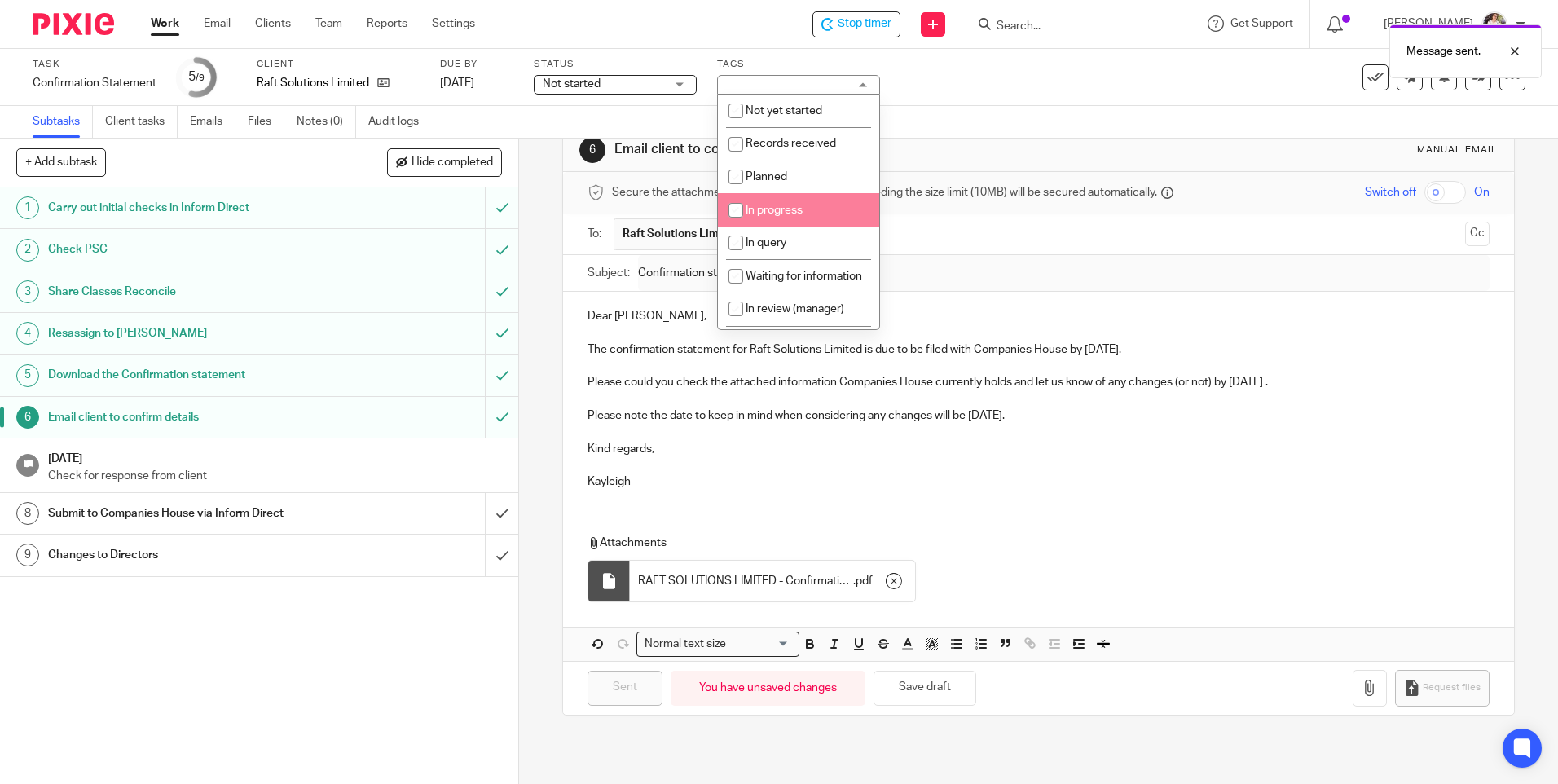
click at [796, 201] on li "In progress" at bounding box center [799, 209] width 161 height 34
checkbox input "true"
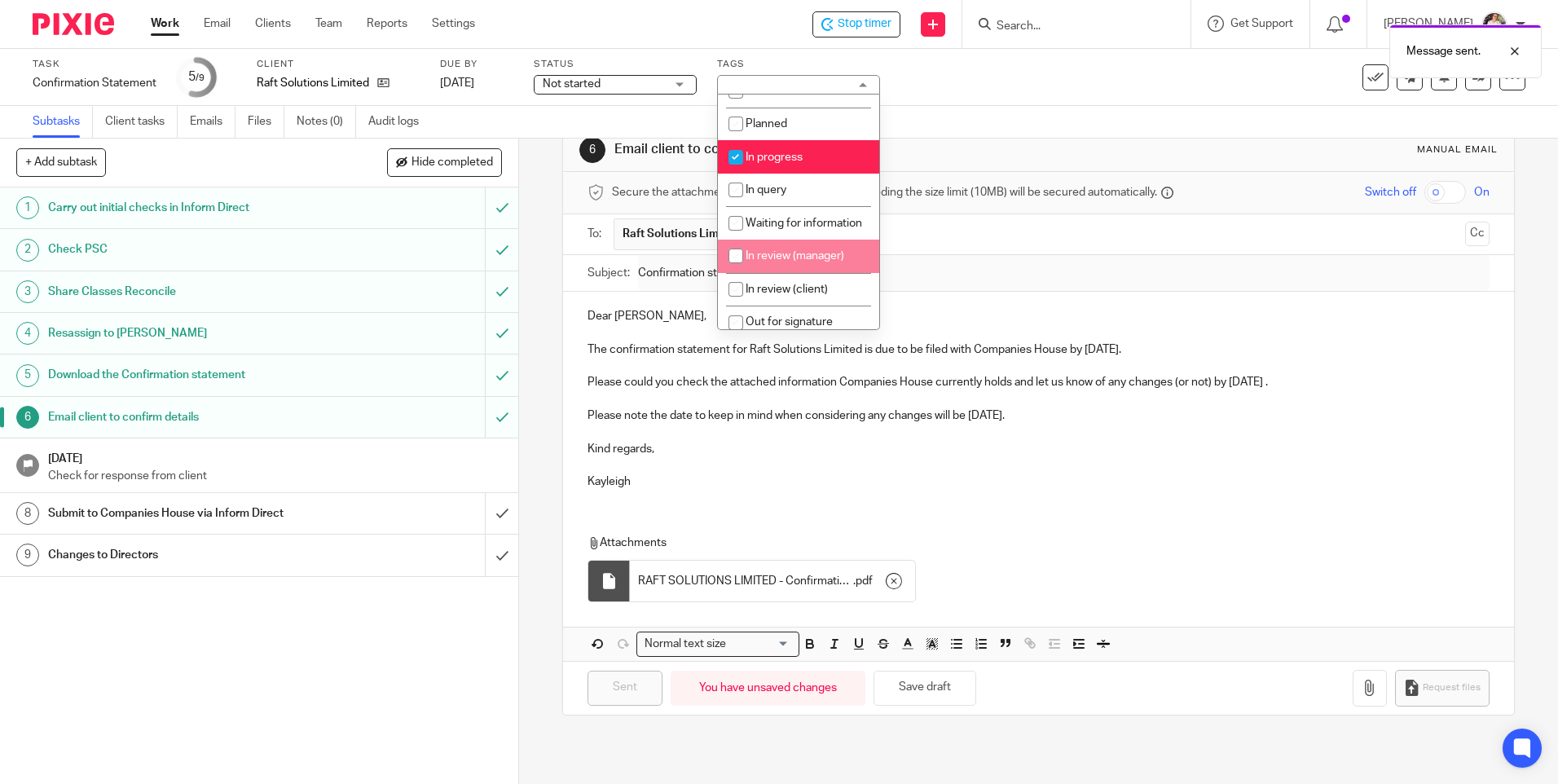
scroll to position [82, 0]
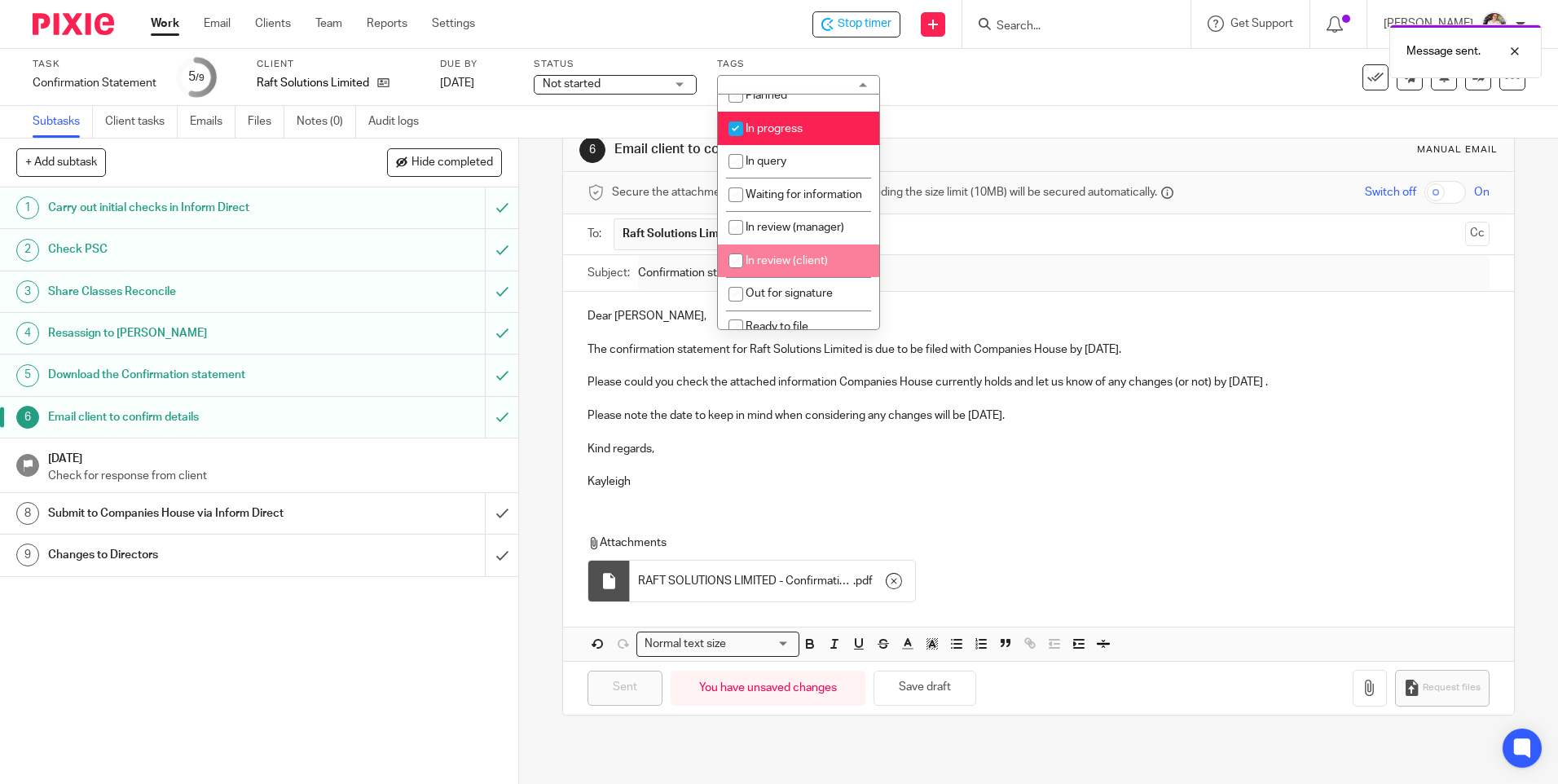
click at [796, 268] on li "In review (client)" at bounding box center [799, 261] width 161 height 34
checkbox input "true"
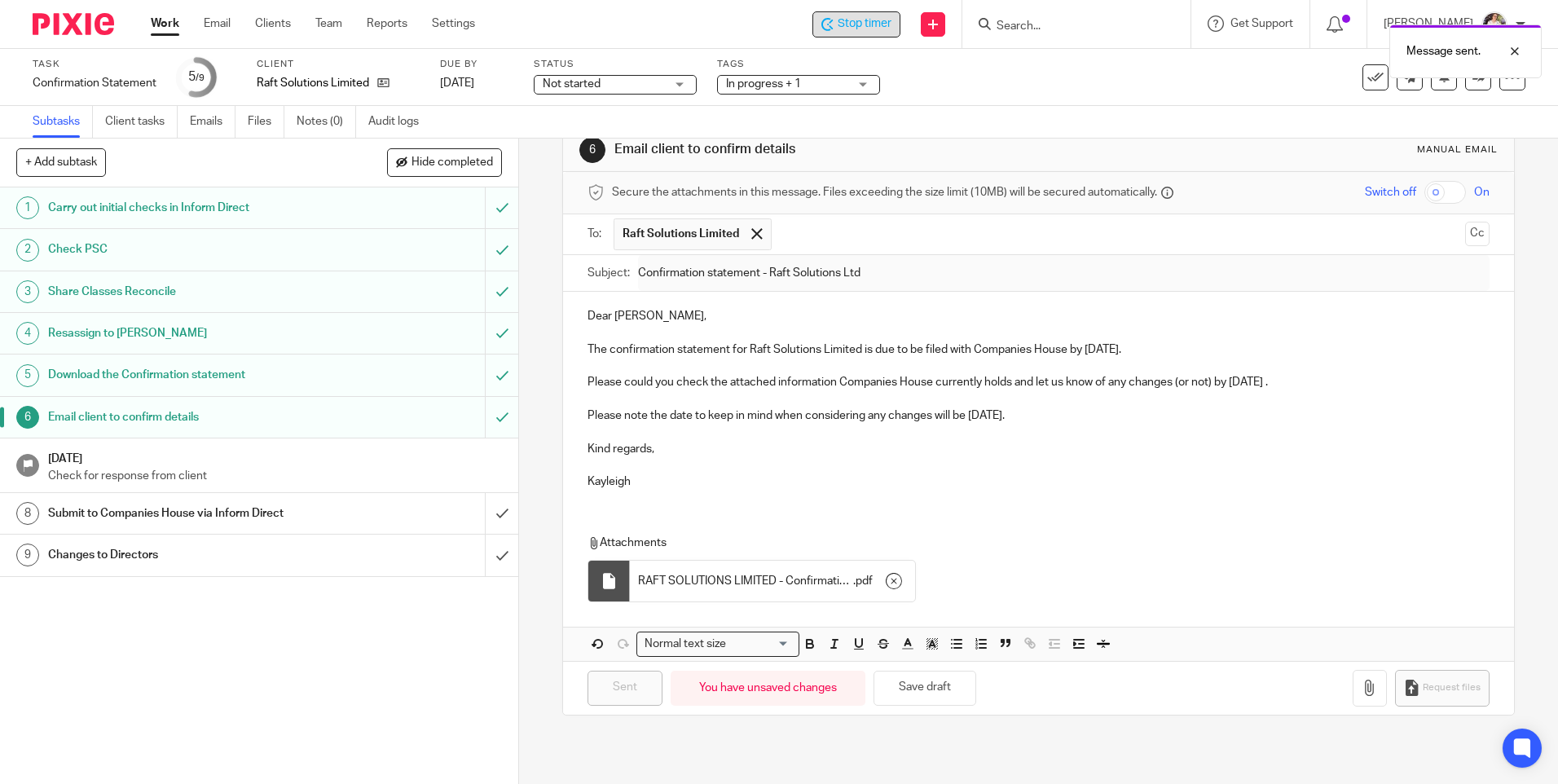
click at [861, 15] on span "Stop timer" at bounding box center [865, 24] width 54 height 17
click at [167, 21] on link "Work" at bounding box center [165, 23] width 29 height 16
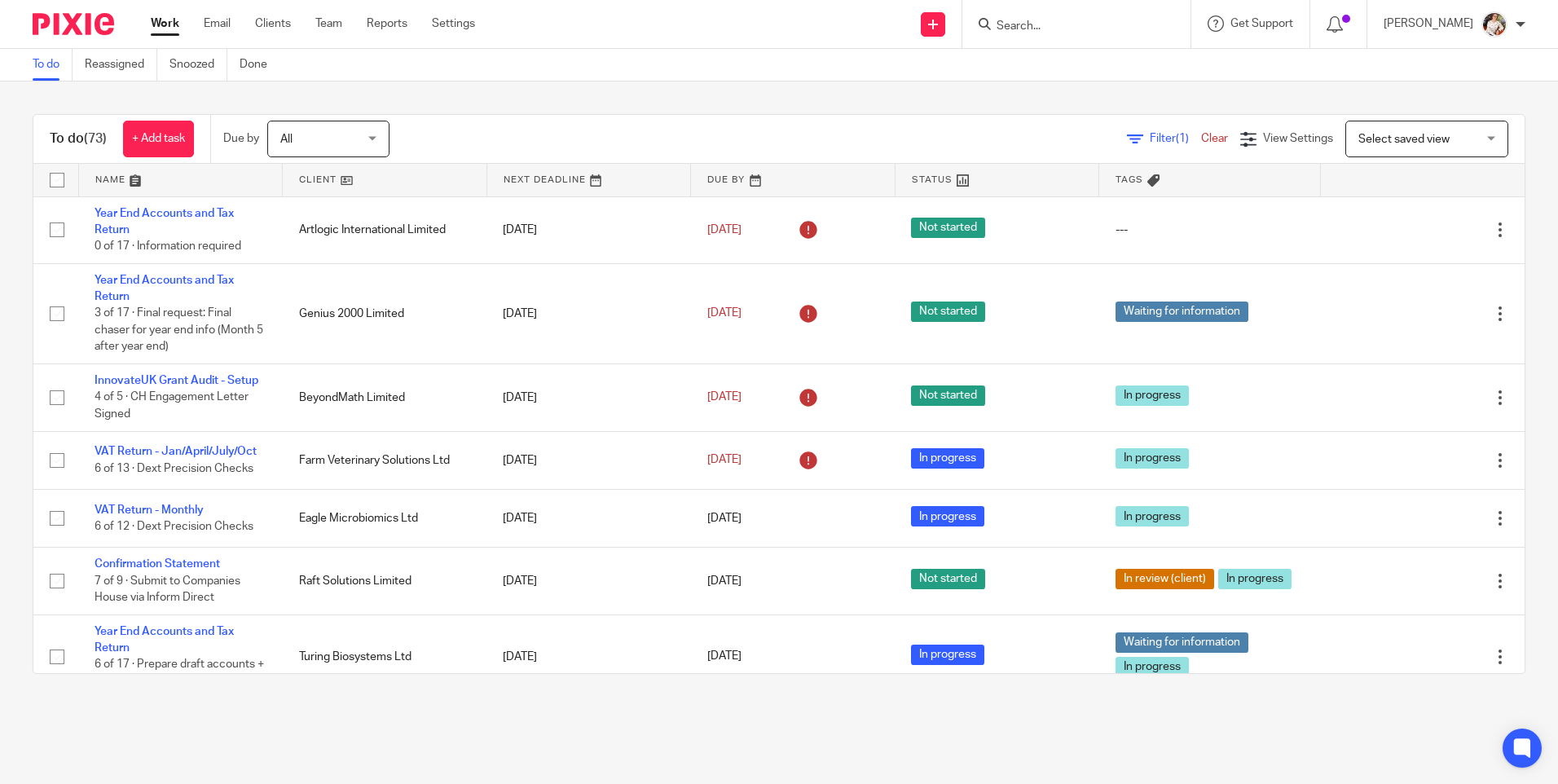
click at [167, 26] on link "Work" at bounding box center [165, 23] width 29 height 16
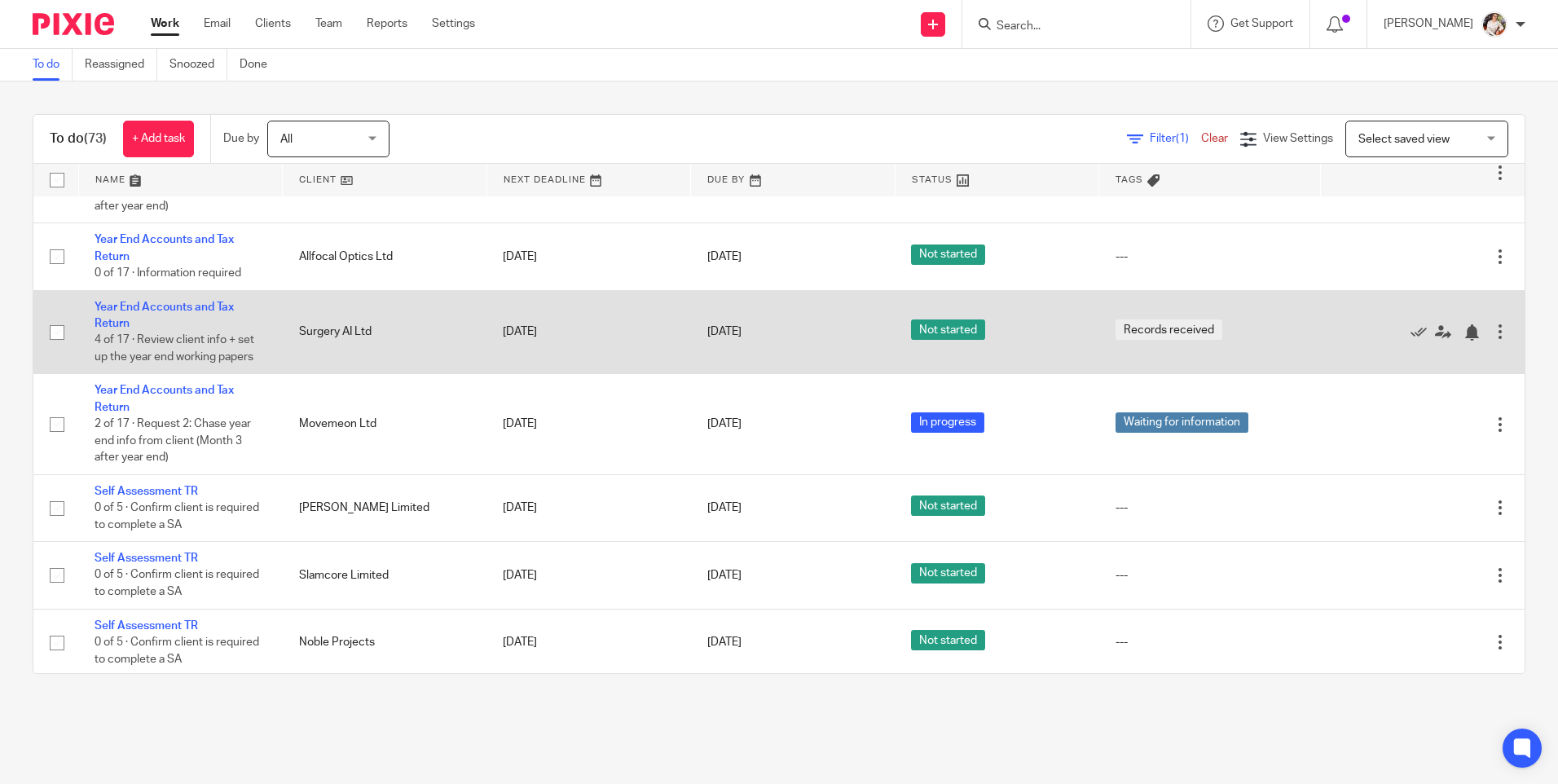
scroll to position [4318, 0]
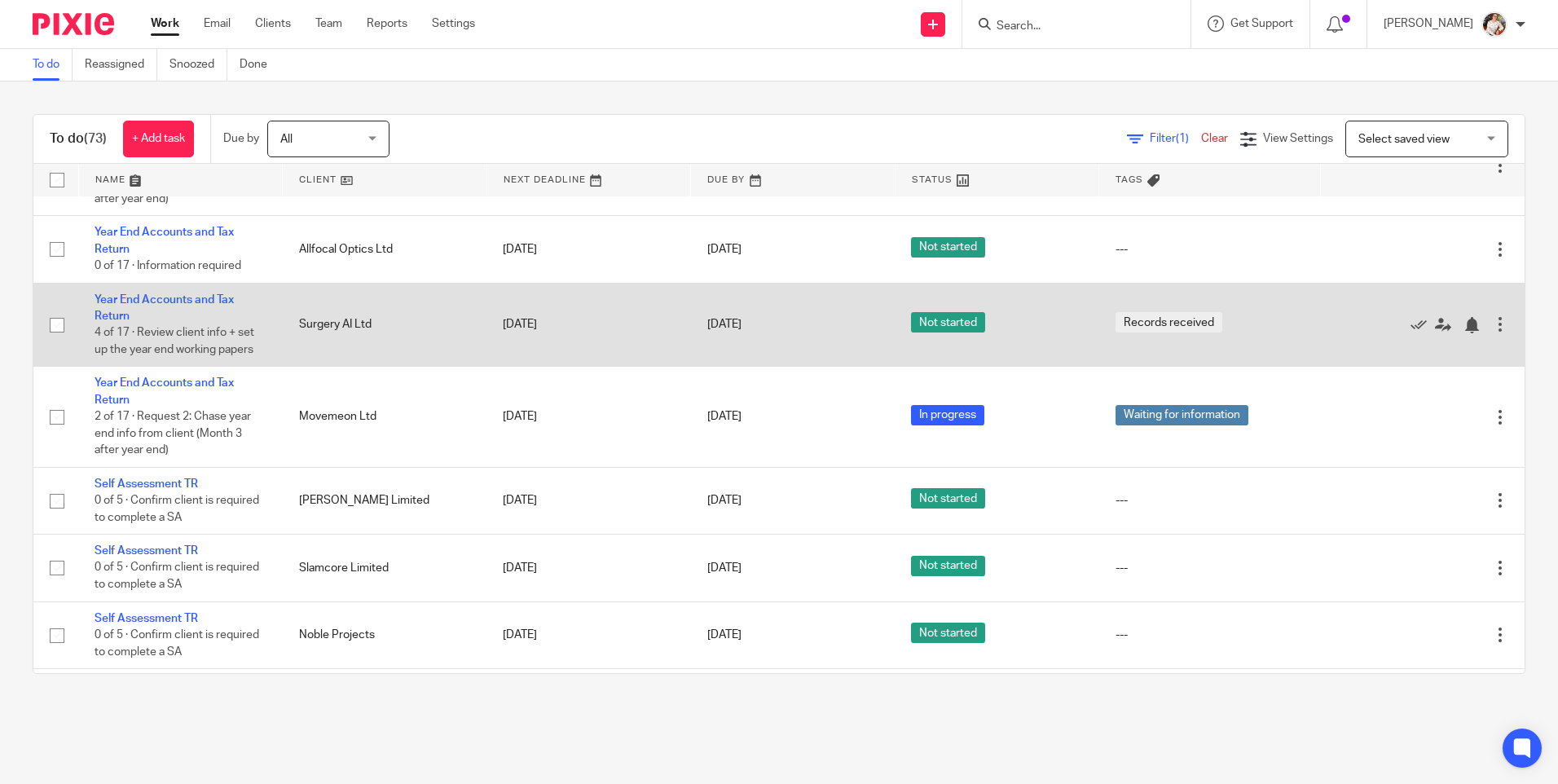
click at [195, 321] on link "Year End Accounts and Tax Return" at bounding box center [163, 307] width 139 height 28
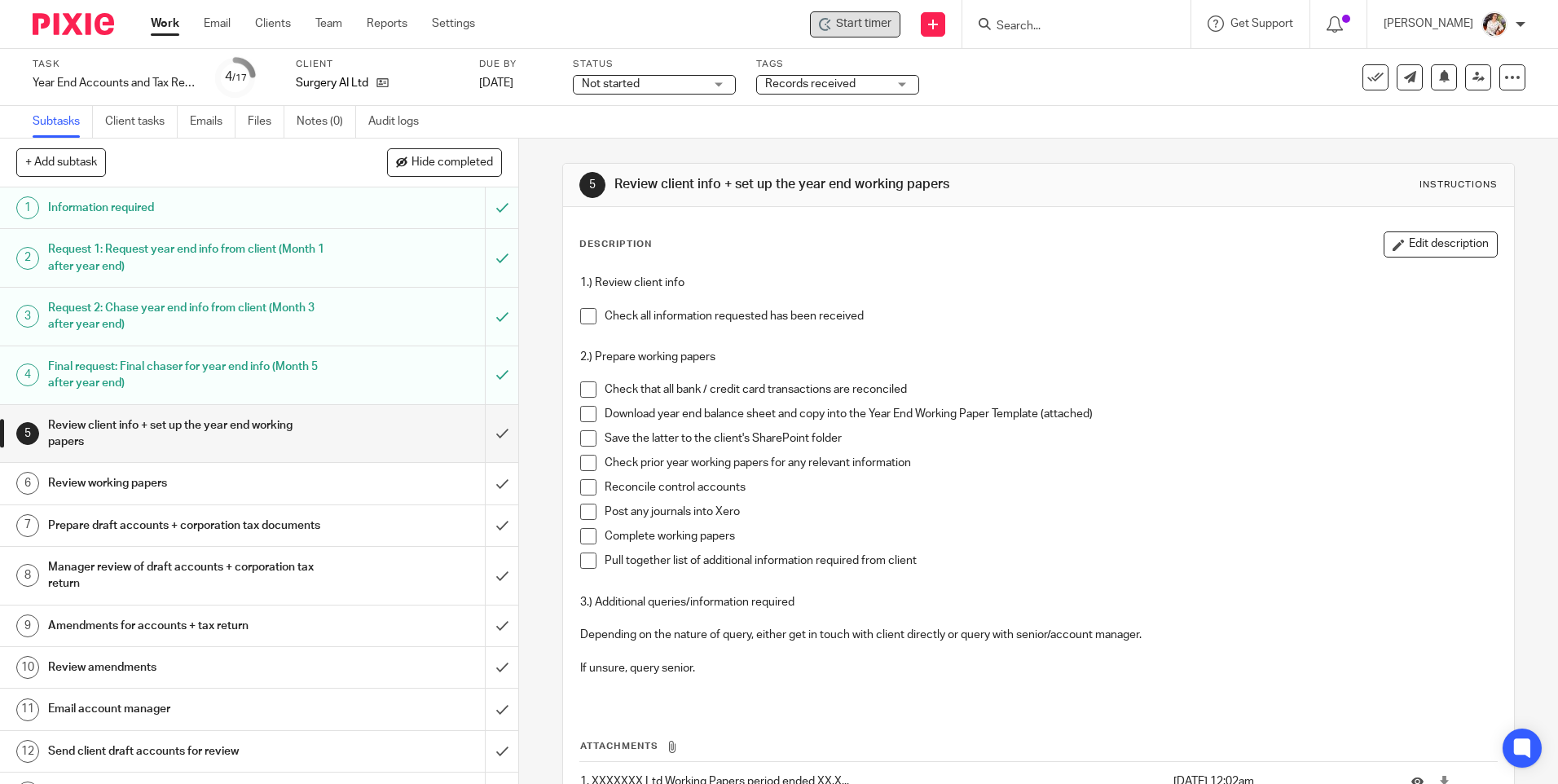
click at [824, 25] on icon at bounding box center [823, 25] width 9 height 13
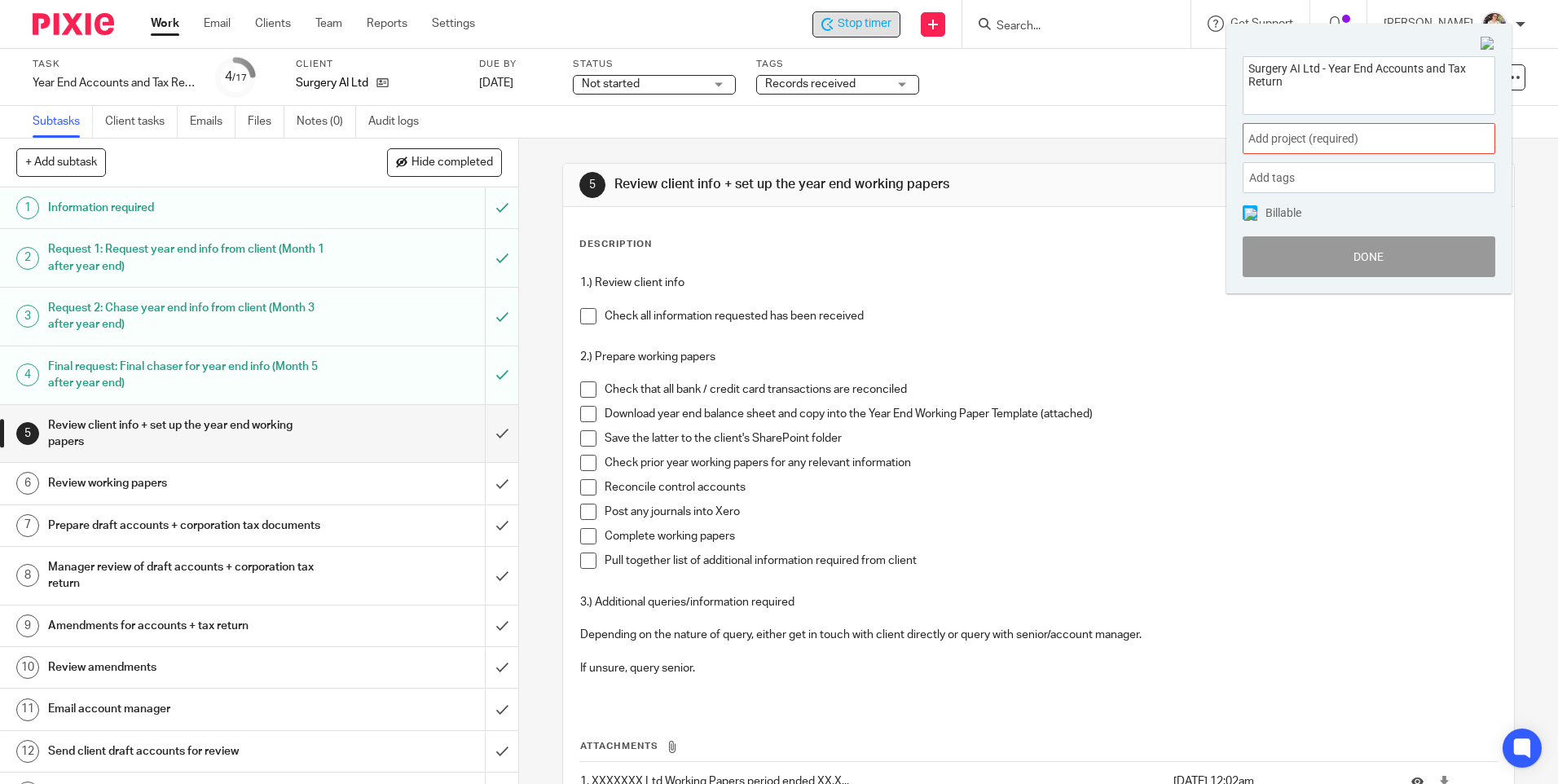
click at [1449, 129] on div "Add project (required) :" at bounding box center [1369, 138] width 252 height 31
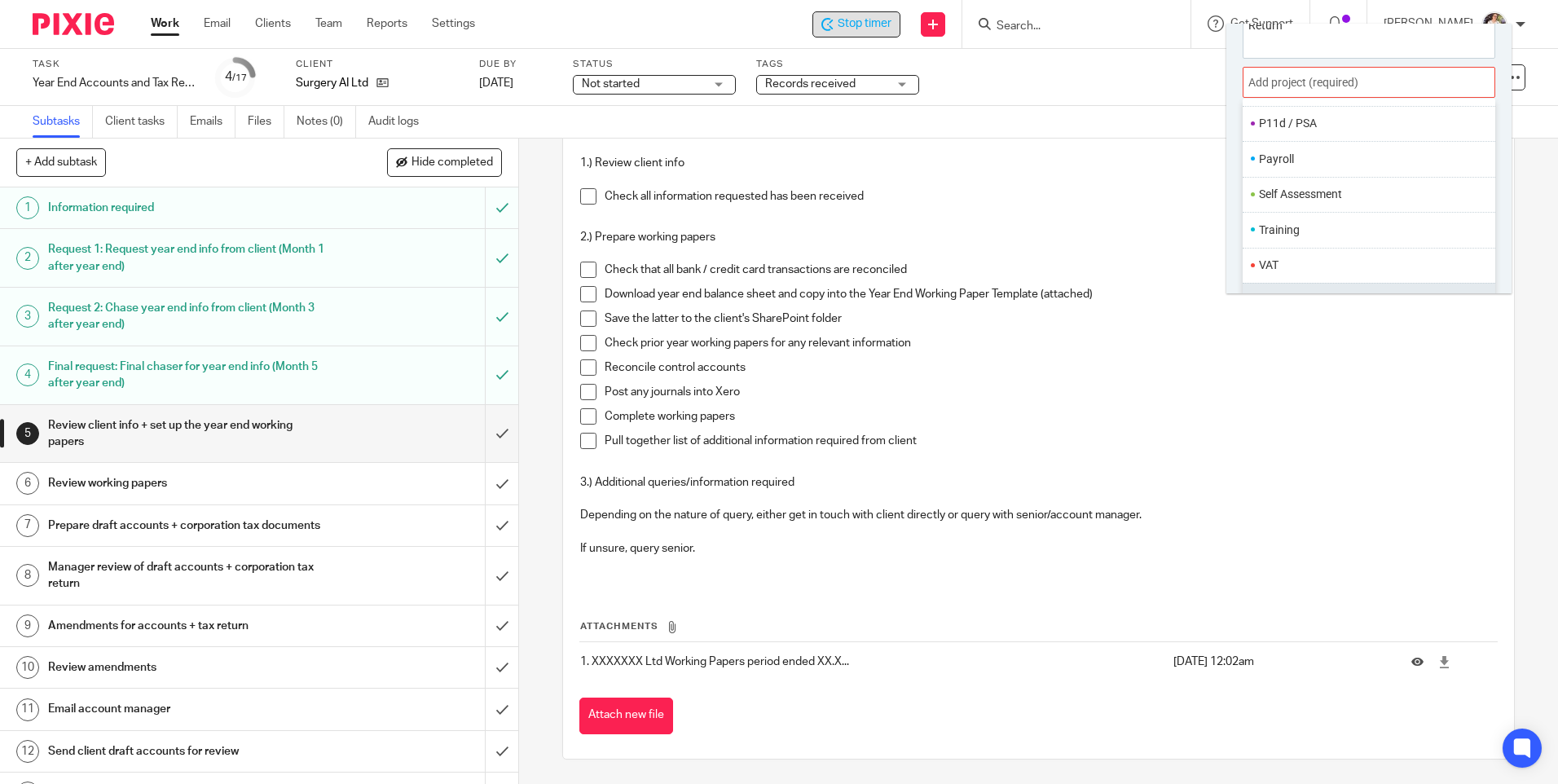
scroll to position [81, 0]
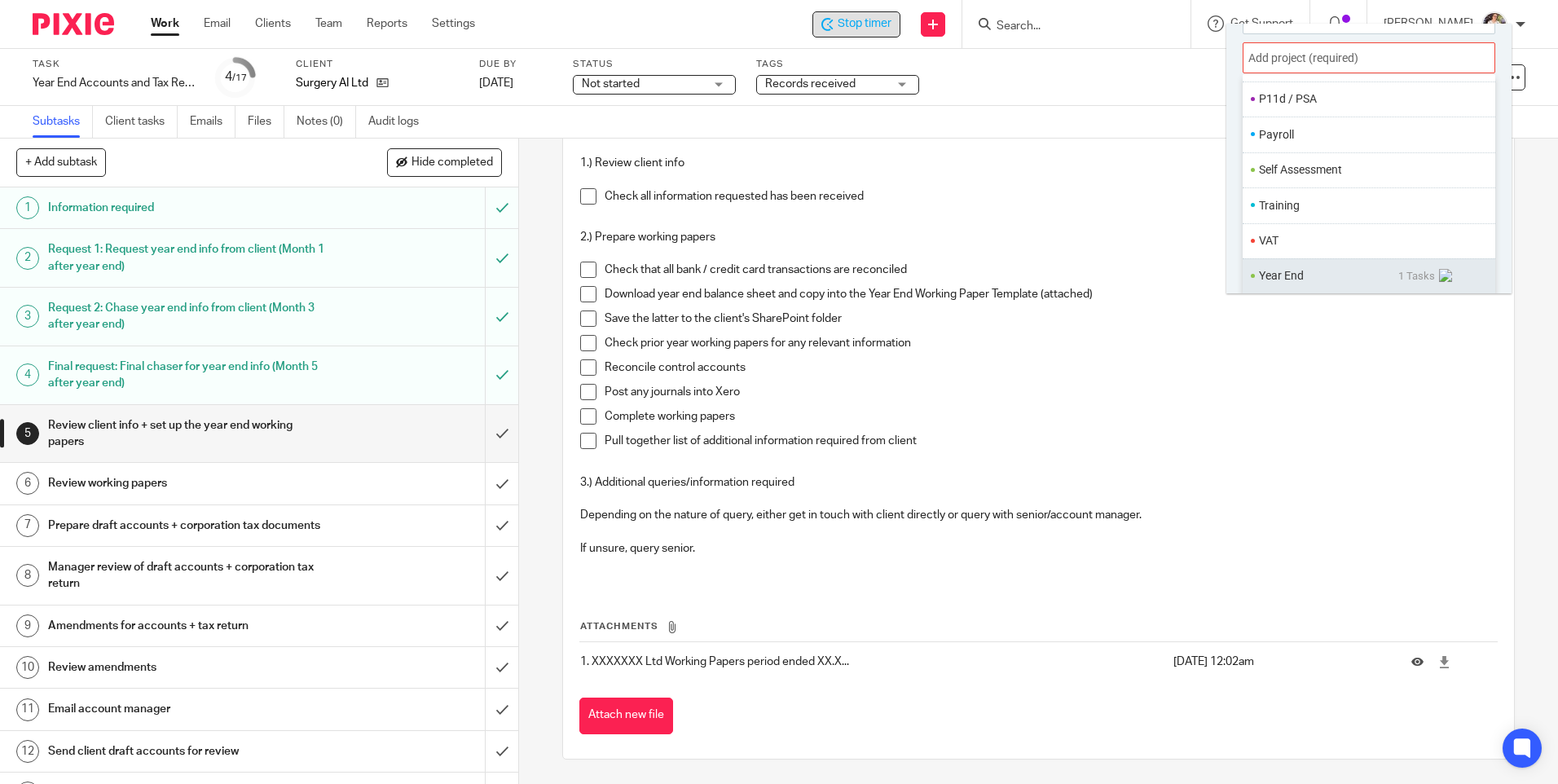
click at [1293, 275] on li "Year End" at bounding box center [1329, 275] width 139 height 17
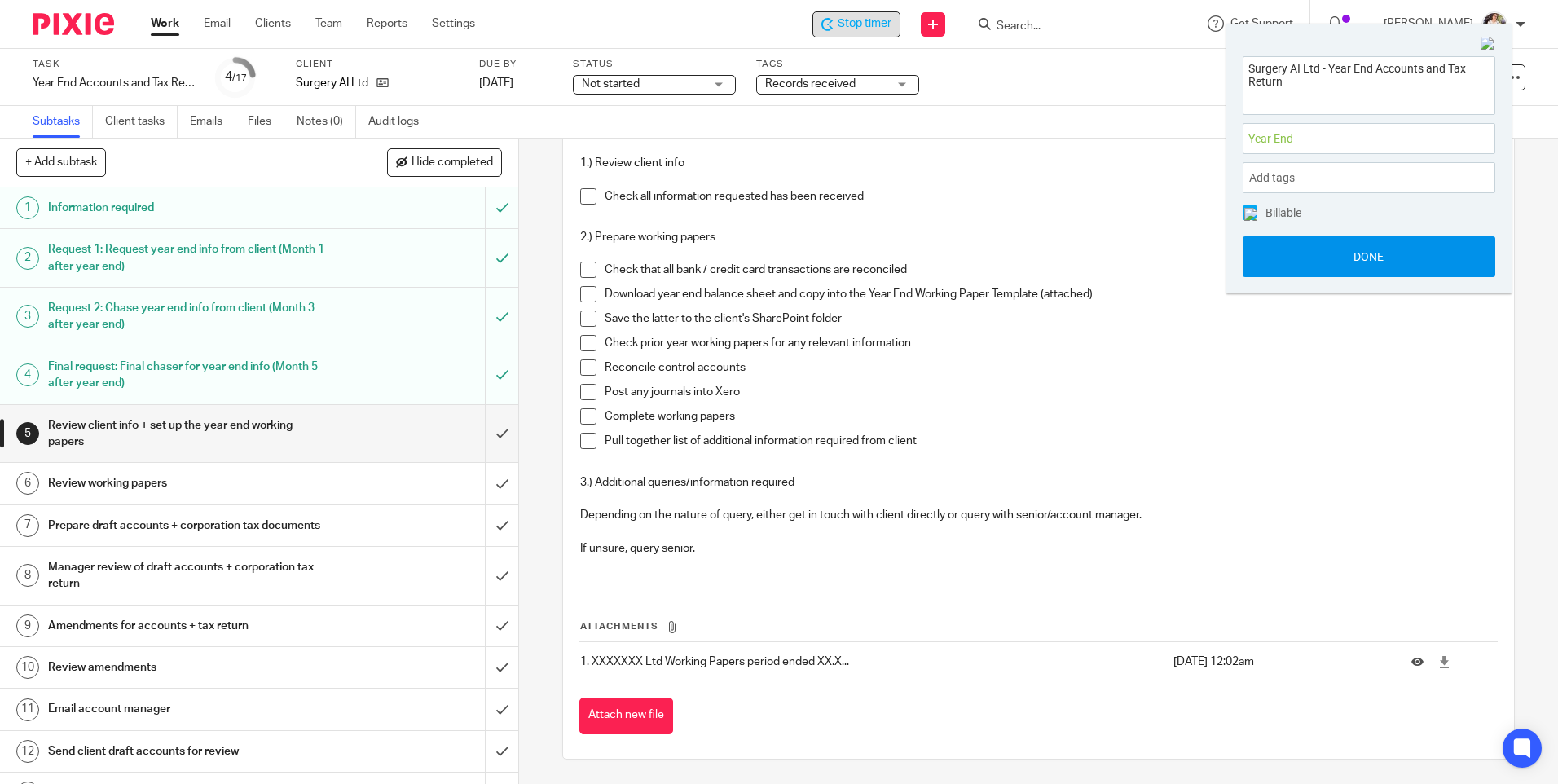
click at [1301, 263] on button "Done" at bounding box center [1369, 256] width 252 height 40
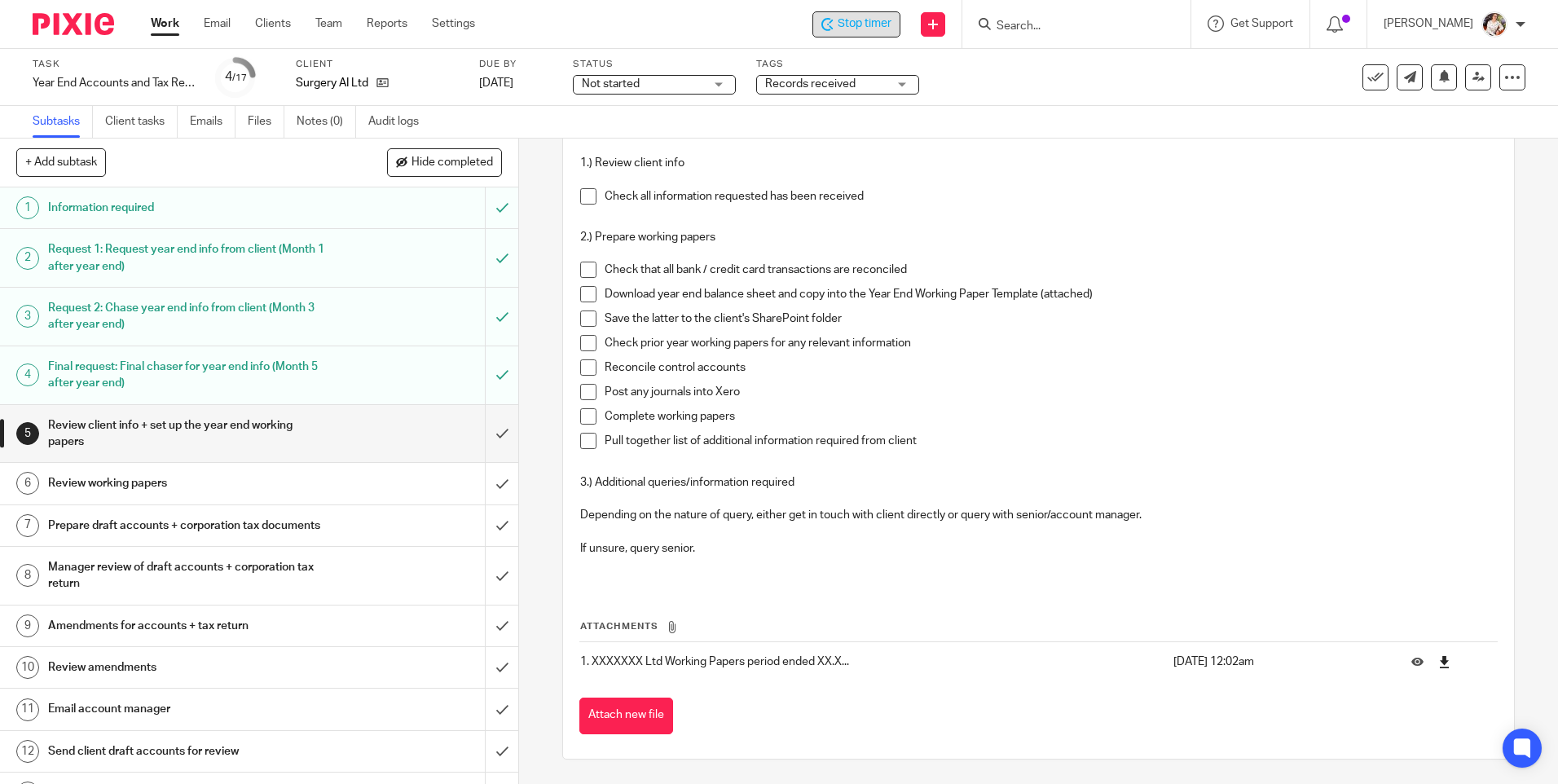
click at [1417, 665] on td at bounding box center [1447, 661] width 103 height 39
click at [1439, 663] on icon at bounding box center [1445, 661] width 12 height 12
drag, startPoint x: 372, startPoint y: 87, endPoint x: 383, endPoint y: 83, distance: 11.7
click at [269, 129] on link "Files" at bounding box center [266, 121] width 36 height 32
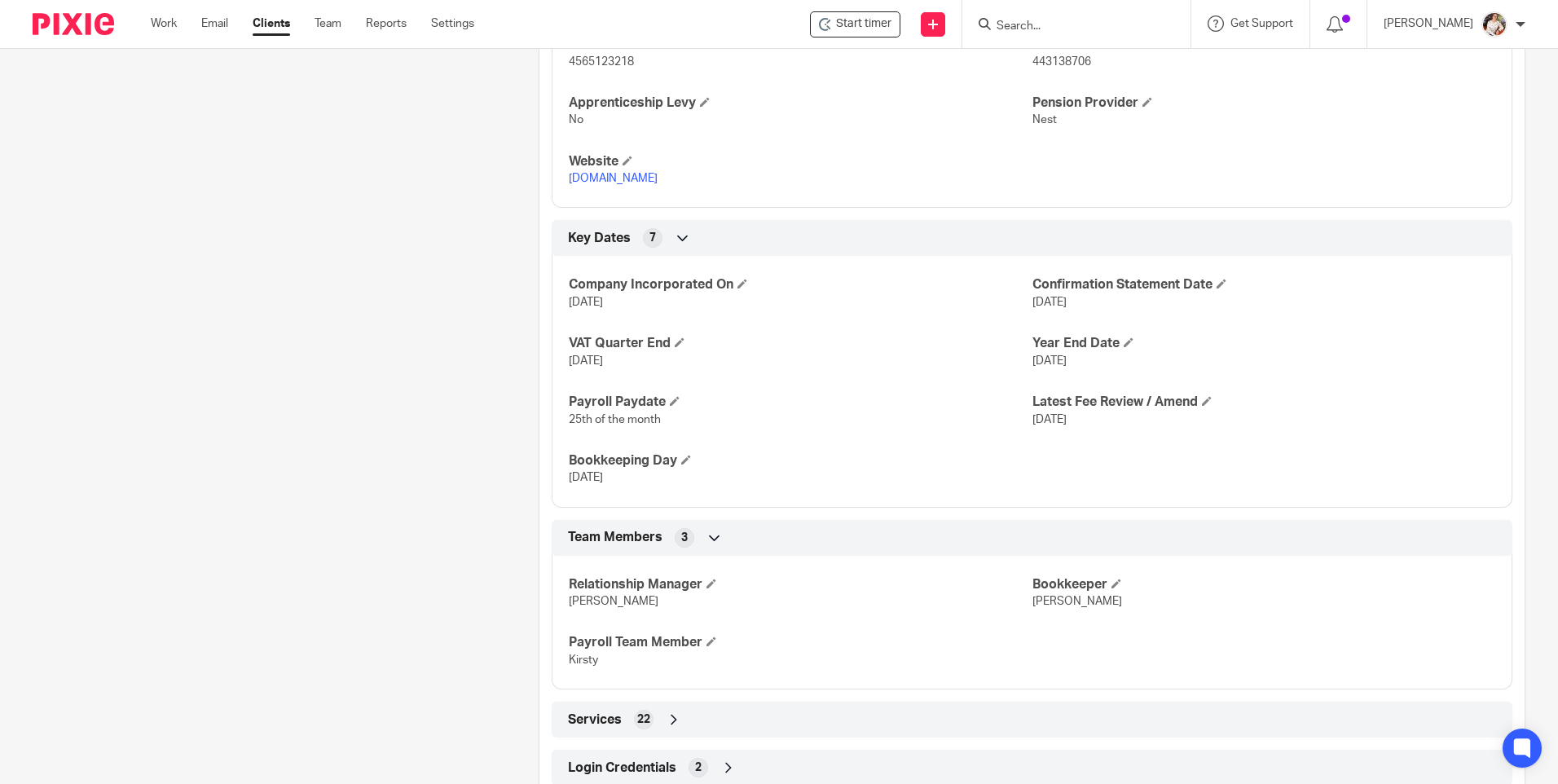
scroll to position [955, 0]
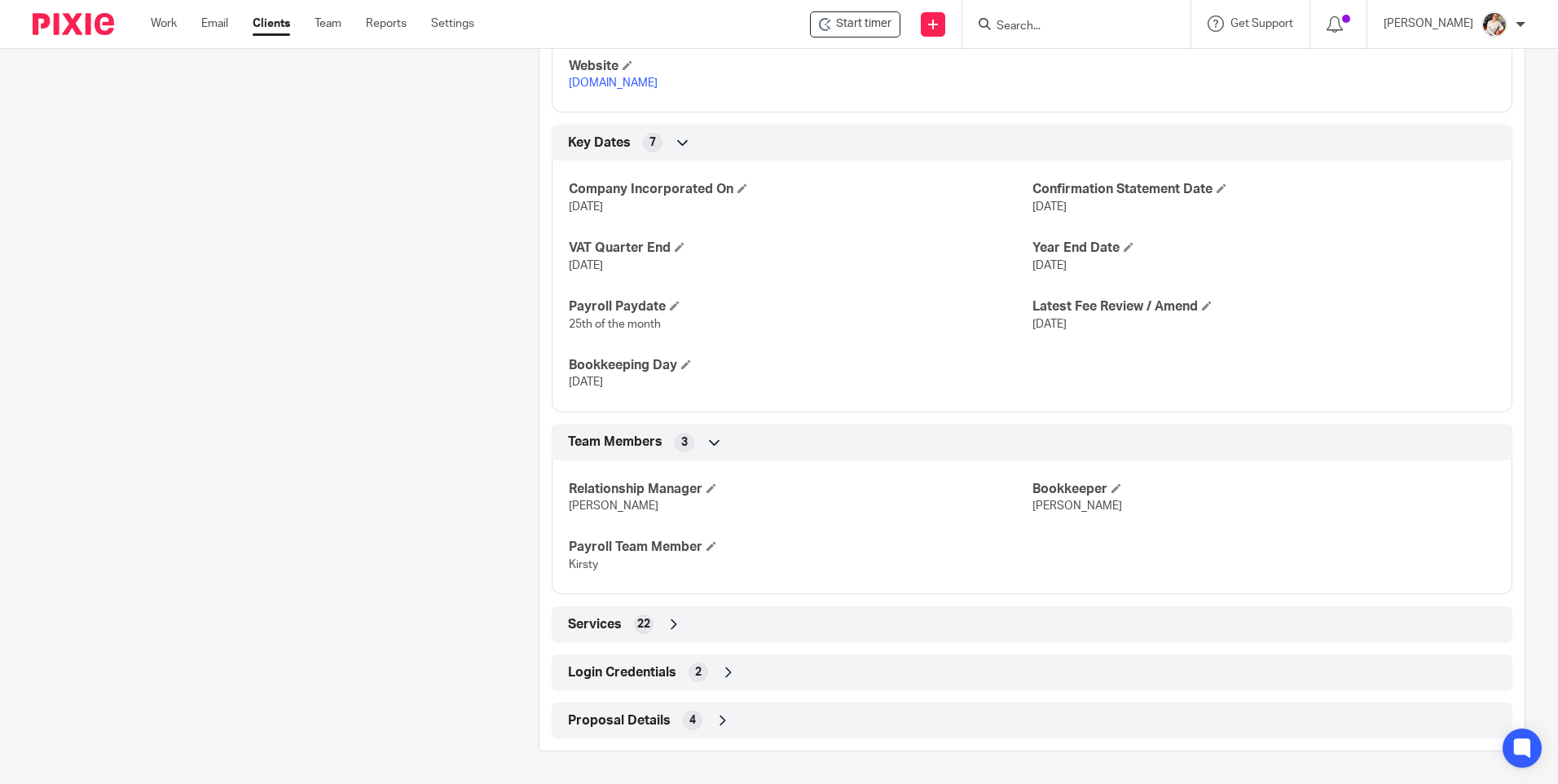
click at [673, 670] on div "Login Credentials 2" at bounding box center [1033, 672] width 937 height 28
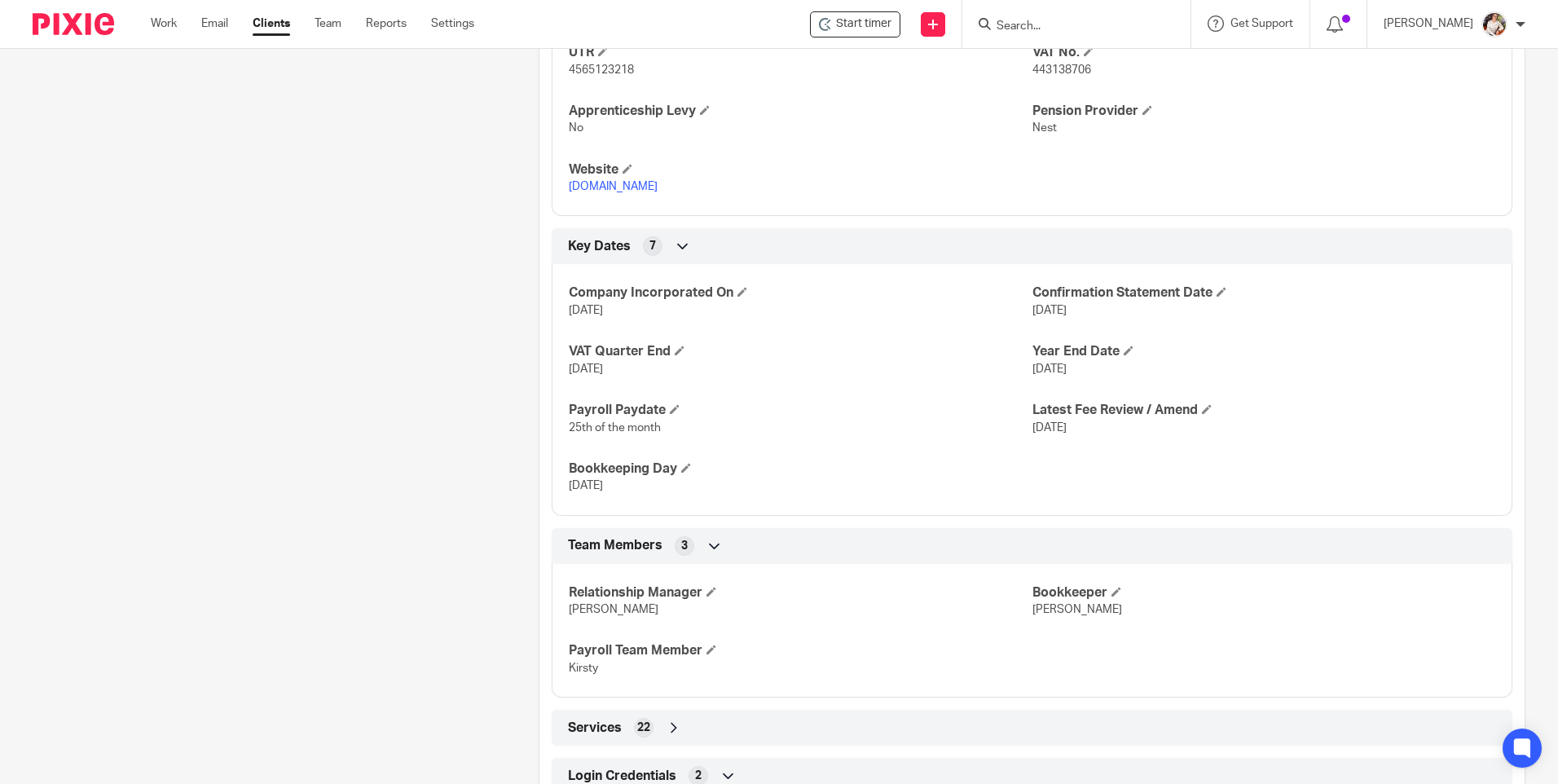
scroll to position [460, 0]
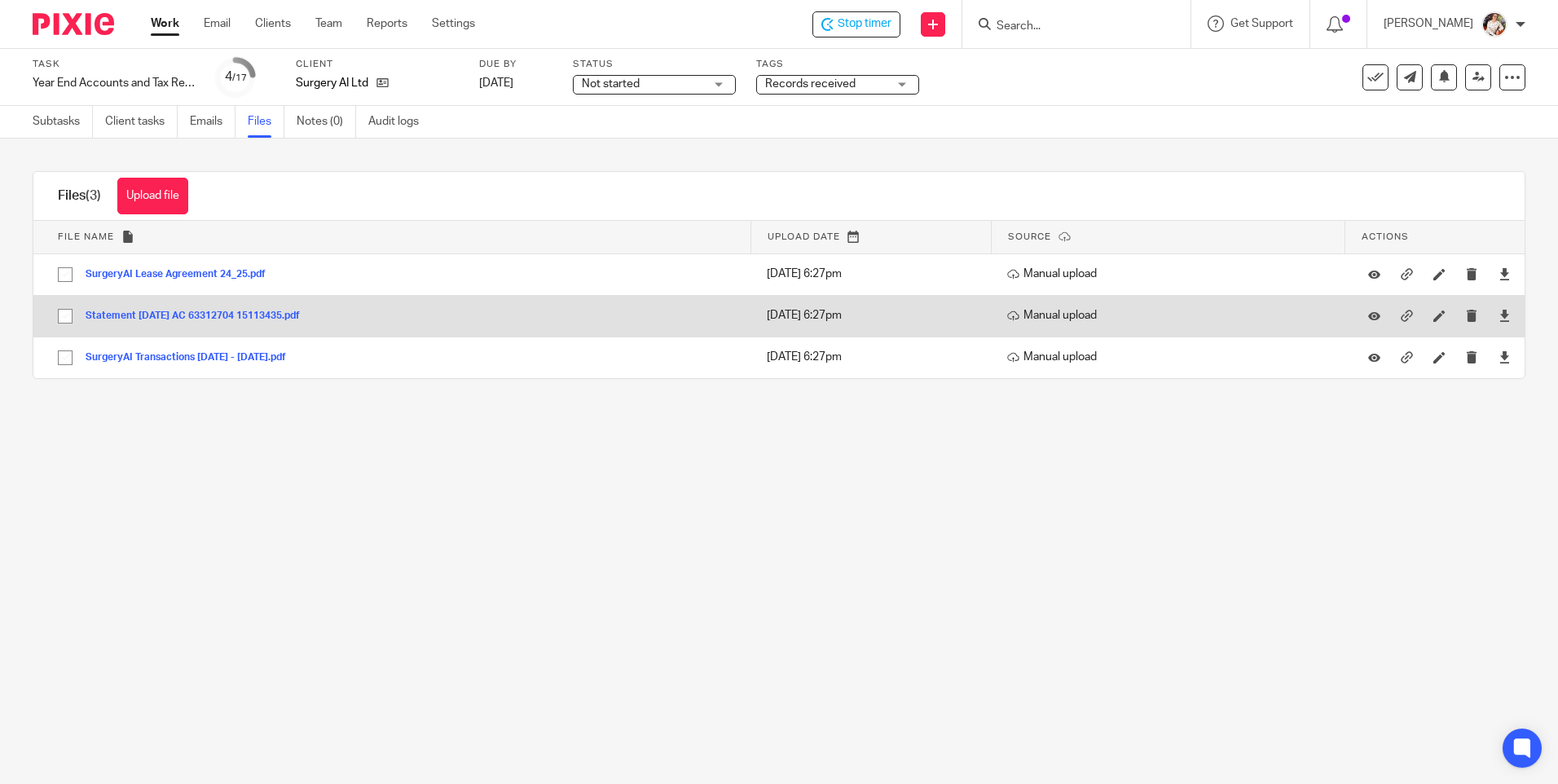
click at [162, 316] on button "Statement [DATE] AC 63312704 15113435.pdf" at bounding box center [199, 316] width 227 height 12
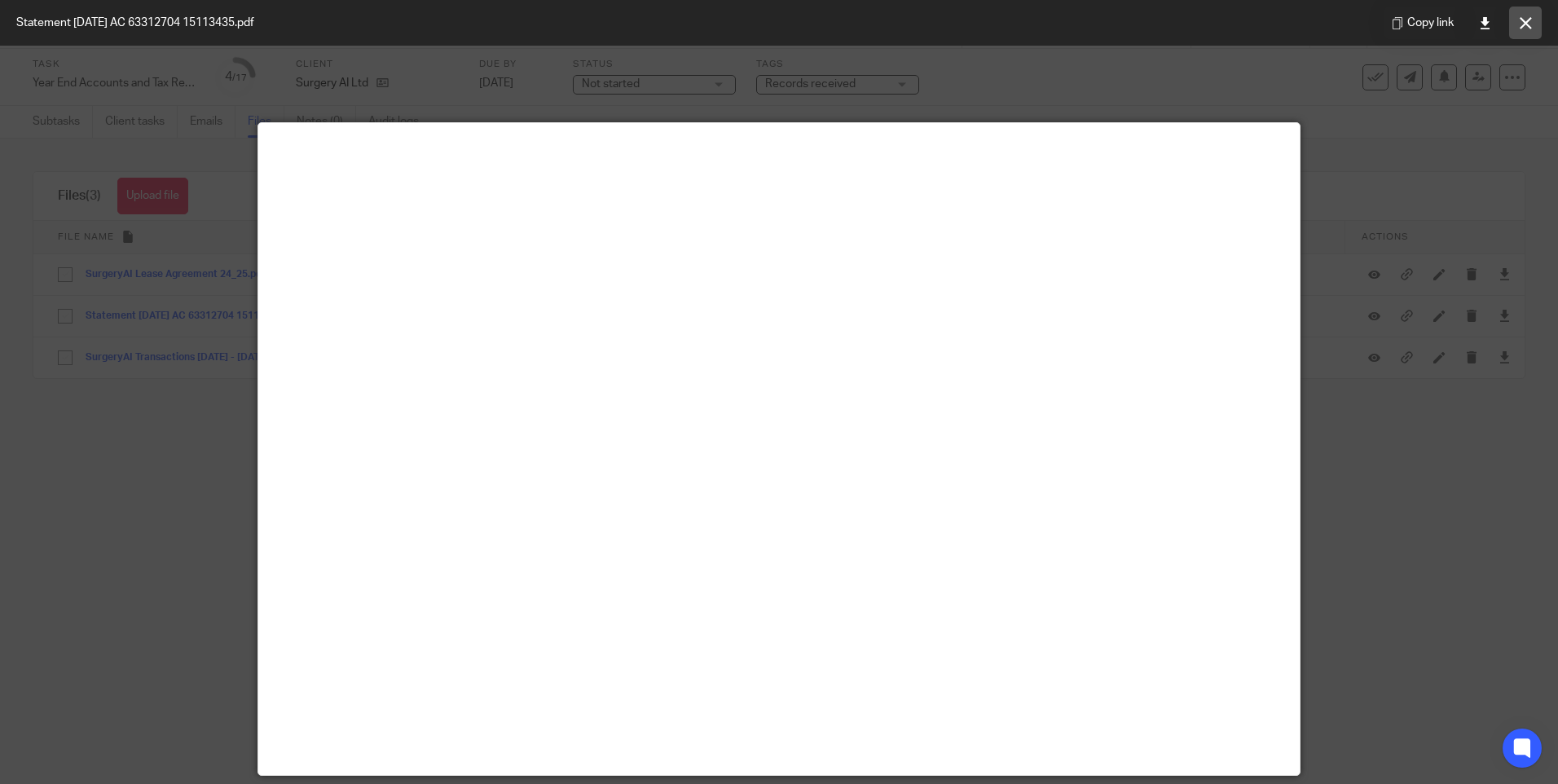
click at [1533, 34] on button at bounding box center [1525, 23] width 33 height 33
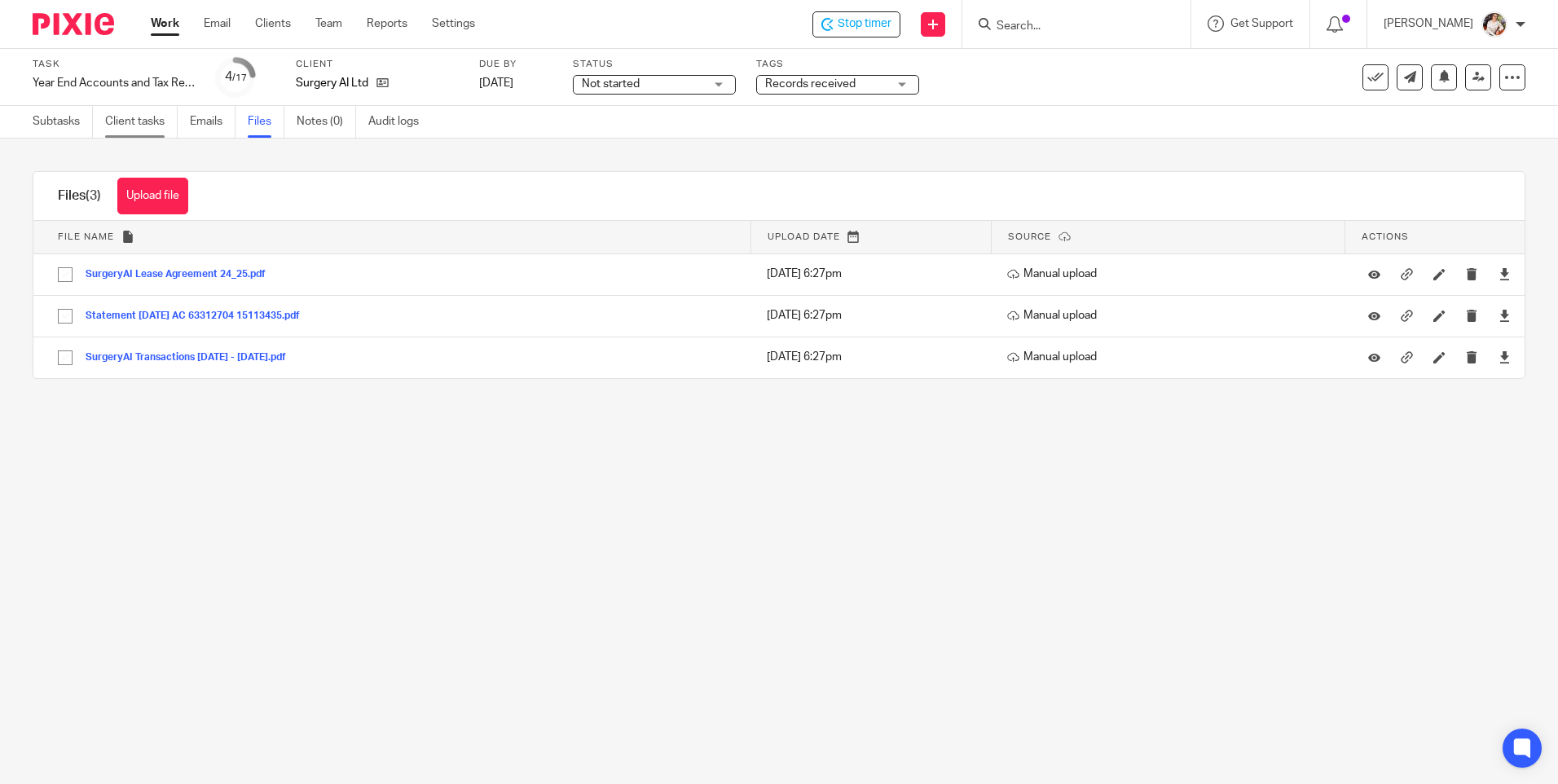
click at [178, 128] on link "Client tasks" at bounding box center [142, 121] width 73 height 32
click at [196, 123] on link "Emails" at bounding box center [213, 121] width 46 height 32
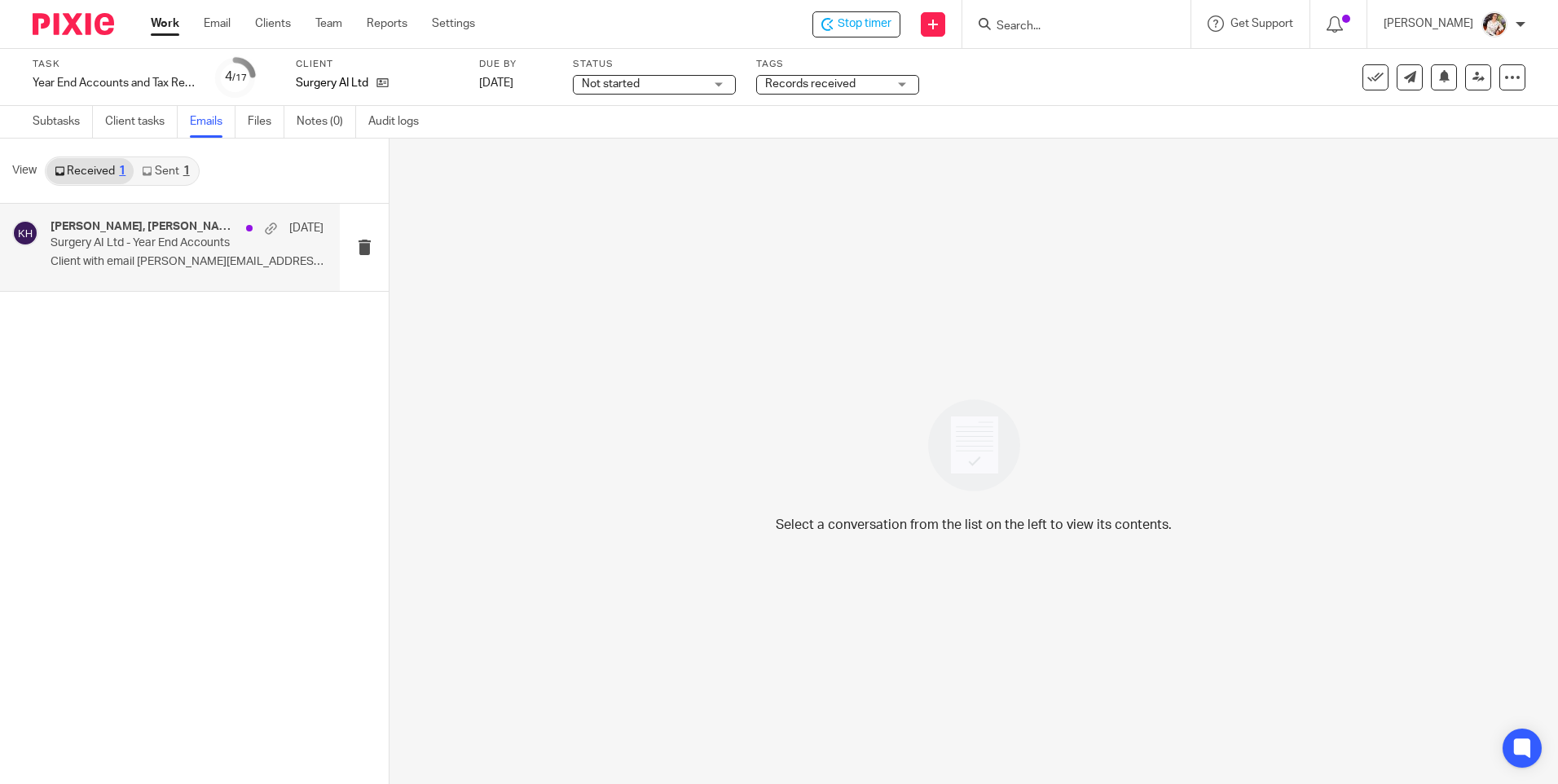
click at [124, 271] on div "[PERSON_NAME], [PERSON_NAME] [DATE] Surgery AI Ltd - Year End Accounts Client w…" at bounding box center [187, 247] width 273 height 55
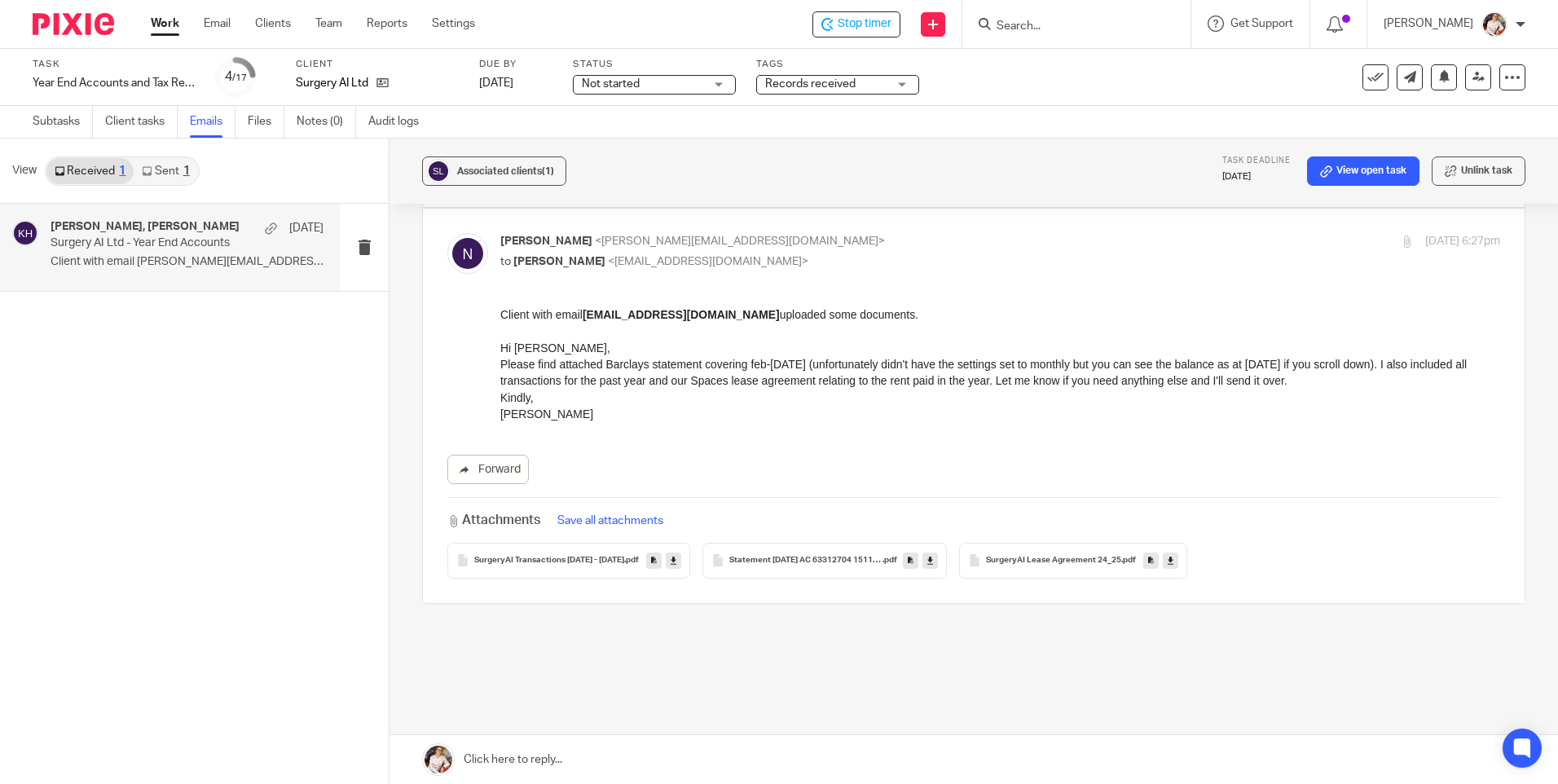
scroll to position [82, 0]
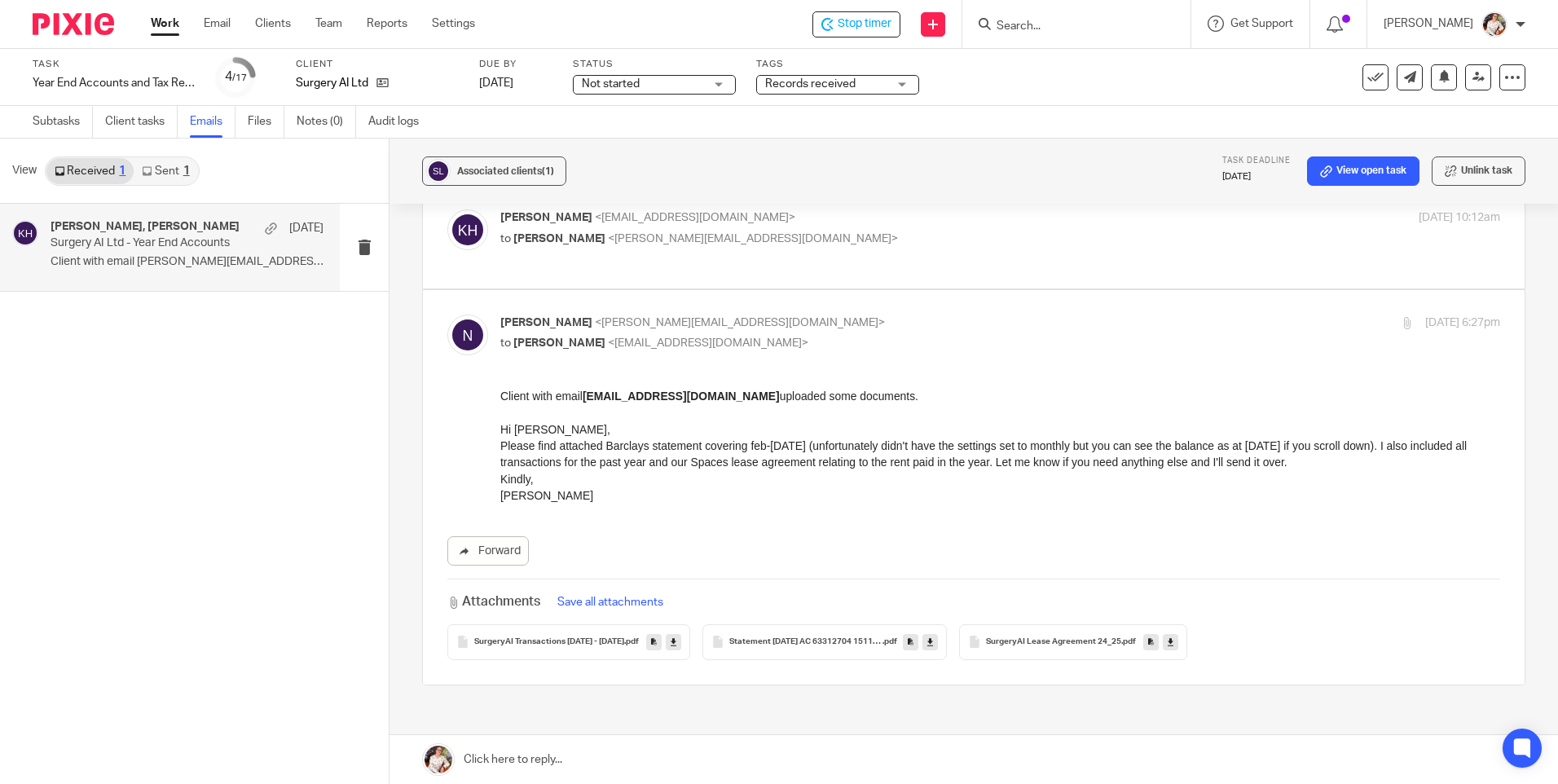
click at [1053, 423] on p "Client with email [PERSON_NAME][EMAIL_ADDRESS][DOMAIN_NAME] uploaded some docum…" at bounding box center [1000, 412] width 1000 height 50
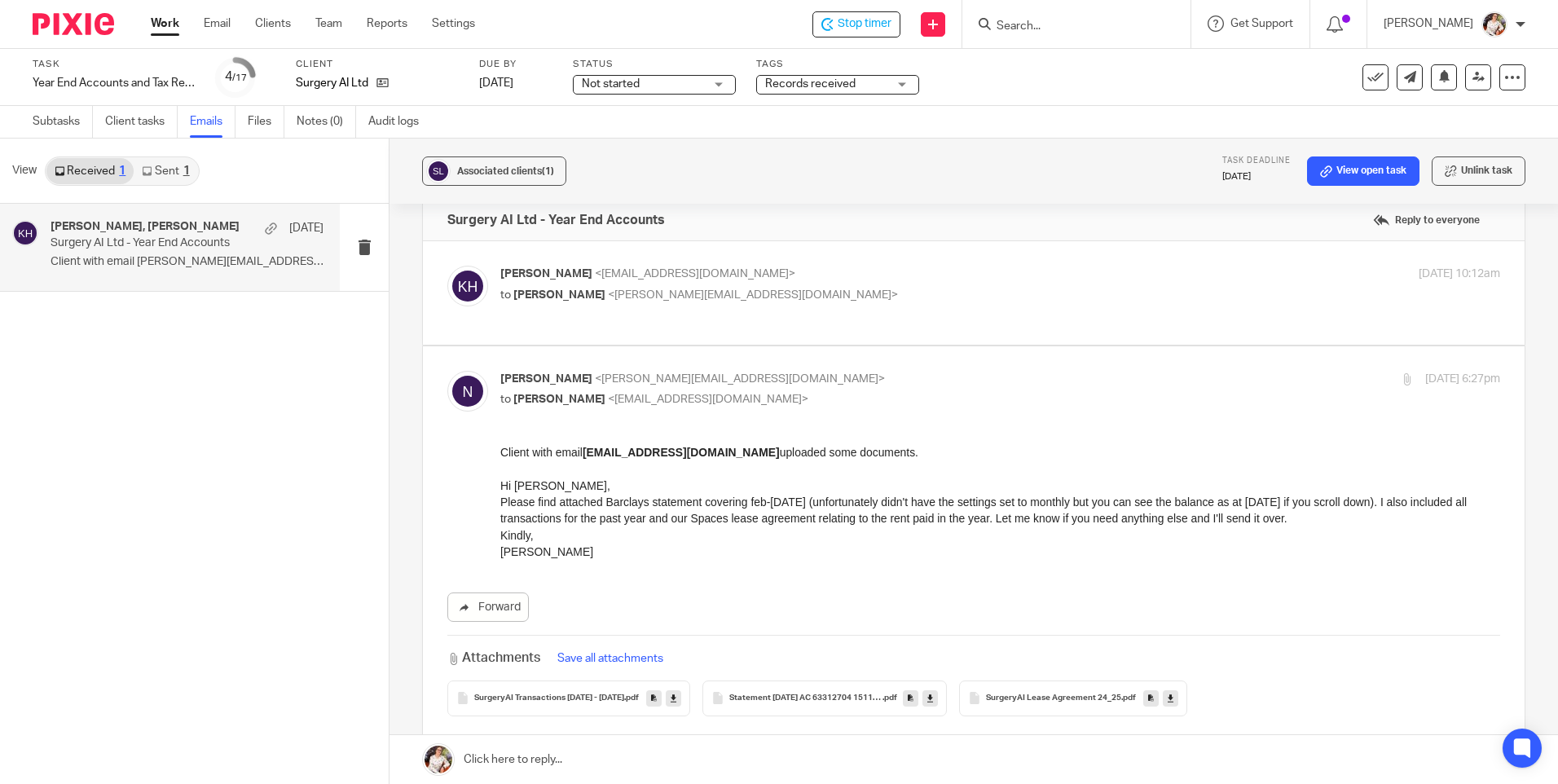
scroll to position [0, 0]
